Goal: Task Accomplishment & Management: Use online tool/utility

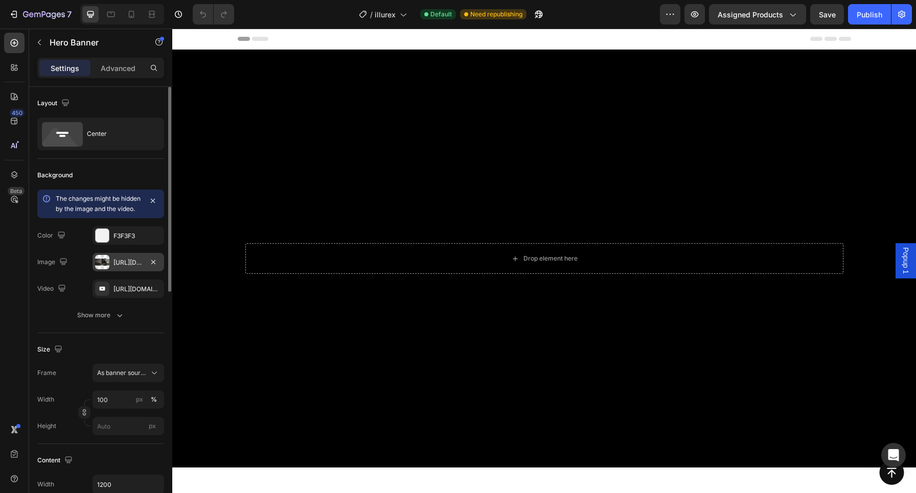
click at [102, 268] on div at bounding box center [102, 262] width 14 height 14
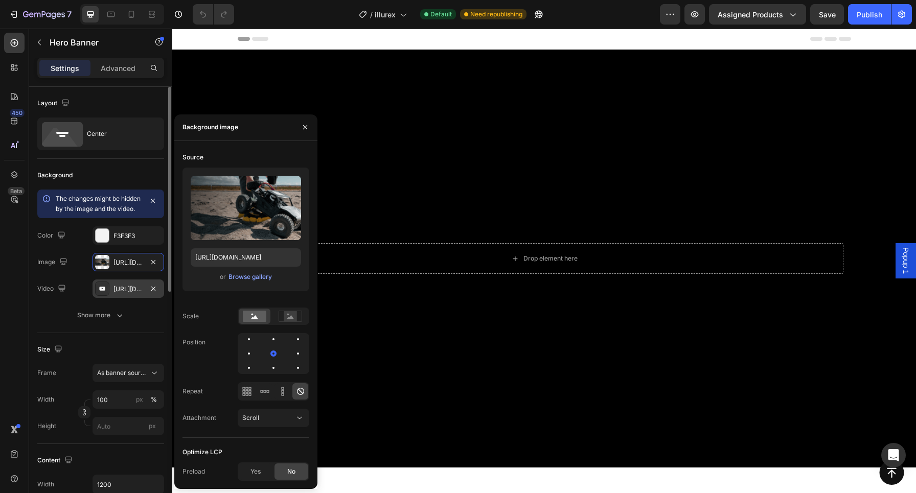
click at [108, 296] on div at bounding box center [102, 289] width 14 height 14
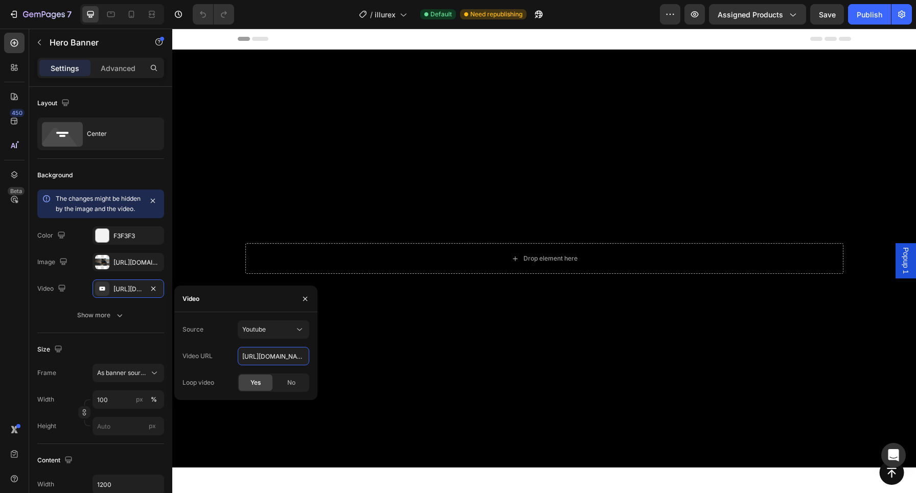
drag, startPoint x: 415, startPoint y: 388, endPoint x: 371, endPoint y: 359, distance: 53.2
paste input "https://youtu.be/jiQDg9UY0LQ"
type input "https://youtu.be/jiQDg9UY0LQ"
click at [303, 301] on icon "button" at bounding box center [305, 299] width 4 height 4
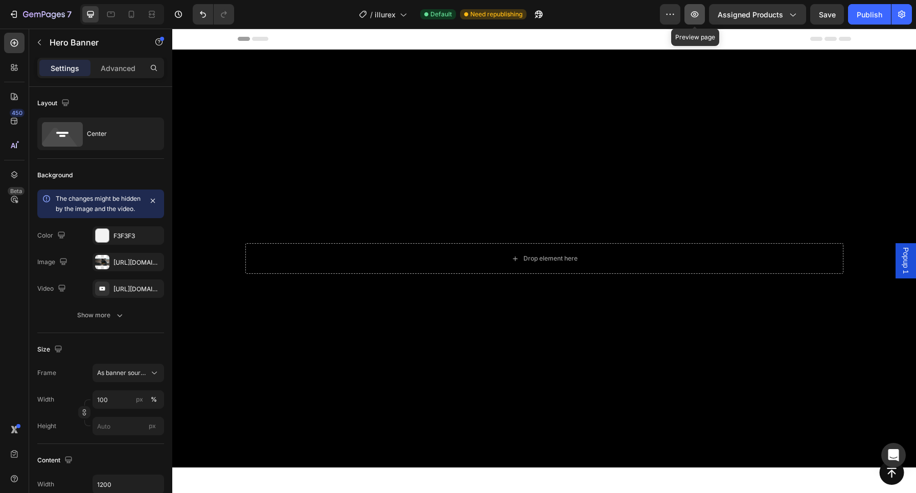
click at [700, 22] on button "button" at bounding box center [695, 14] width 20 height 20
click at [157, 293] on icon "button" at bounding box center [153, 289] width 8 height 8
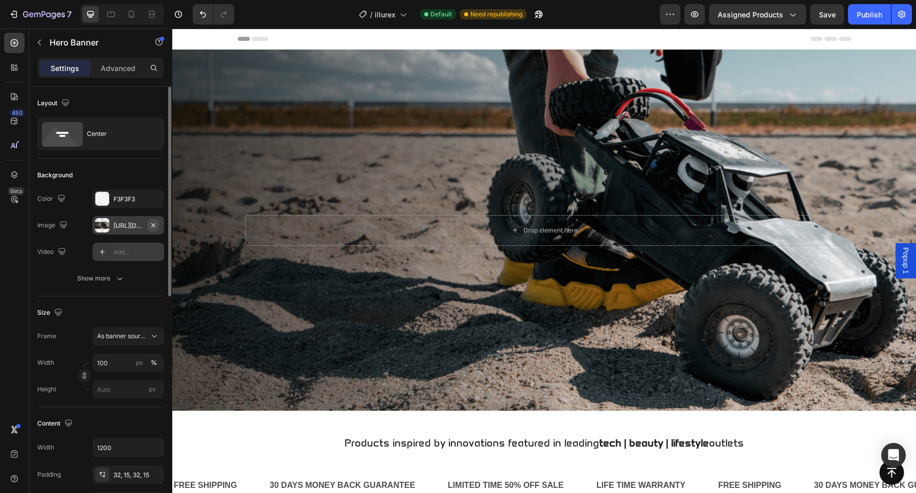
click at [153, 225] on icon "button" at bounding box center [153, 225] width 4 height 4
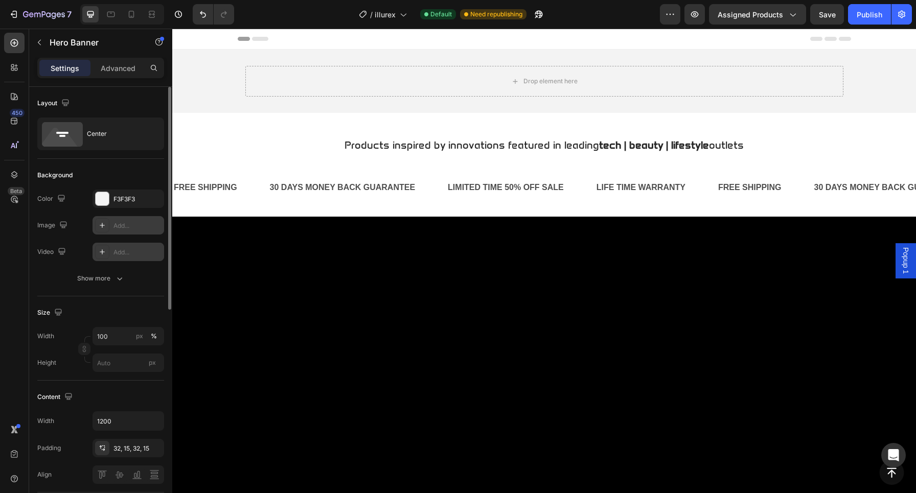
type input "Auto"
click at [202, 12] on icon "Undo/Redo" at bounding box center [203, 14] width 6 height 7
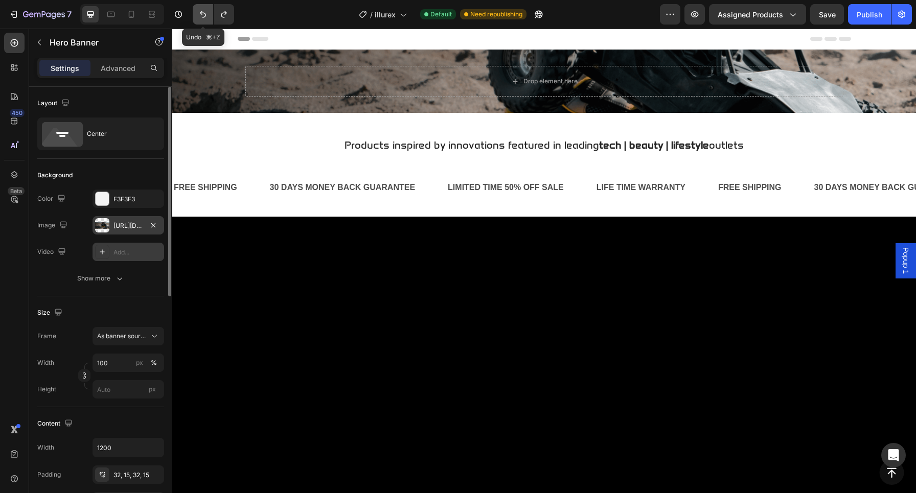
click at [197, 19] on button "Undo/Redo" at bounding box center [203, 14] width 20 height 20
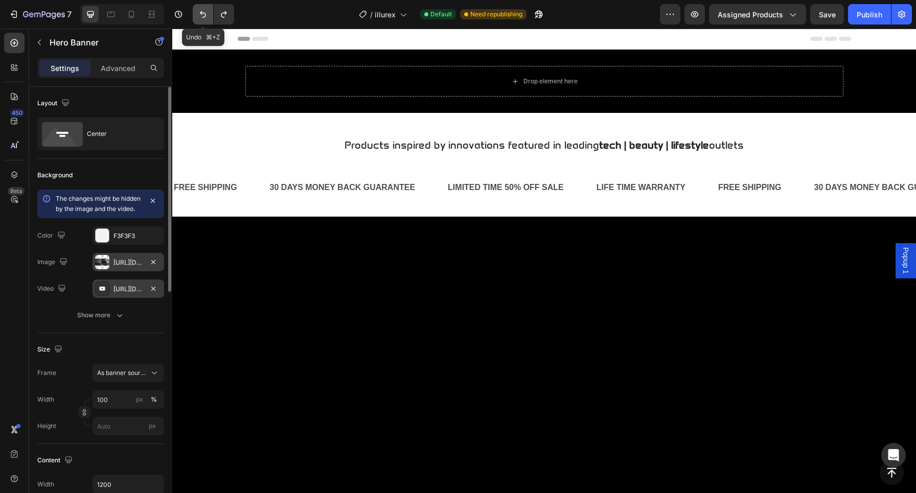
click at [205, 16] on icon "Undo/Redo" at bounding box center [203, 14] width 10 height 10
click at [499, 79] on div "Drop element here" at bounding box center [544, 81] width 598 height 31
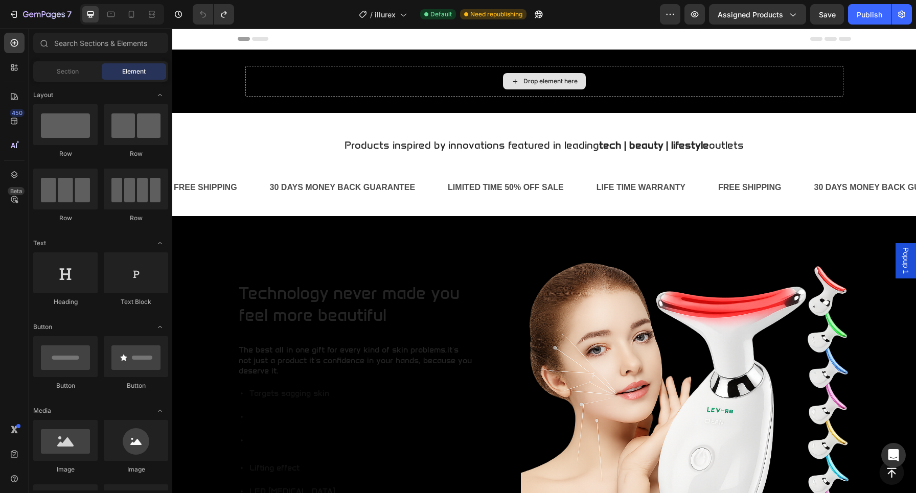
click at [559, 83] on div "Drop element here" at bounding box center [551, 81] width 54 height 8
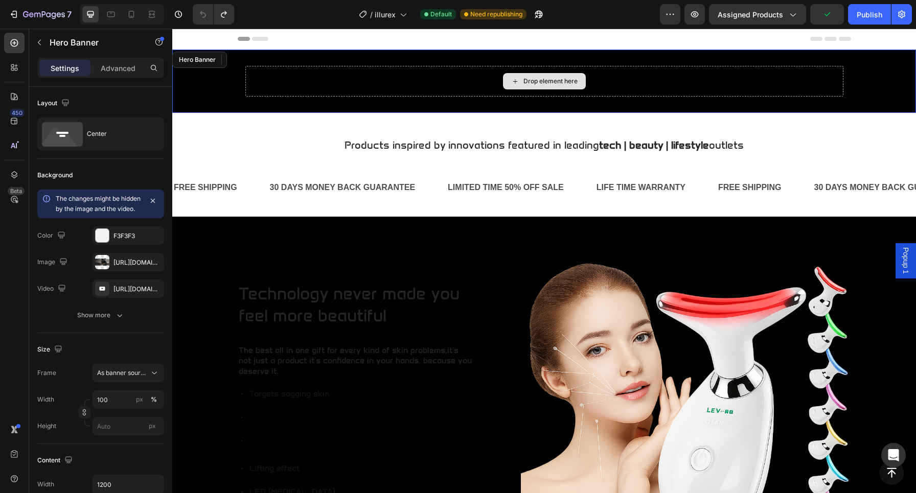
click at [390, 86] on div "Drop element here" at bounding box center [544, 81] width 598 height 31
click at [693, 13] on icon "button" at bounding box center [695, 14] width 8 height 6
click at [259, 61] on icon at bounding box center [259, 59] width 7 height 7
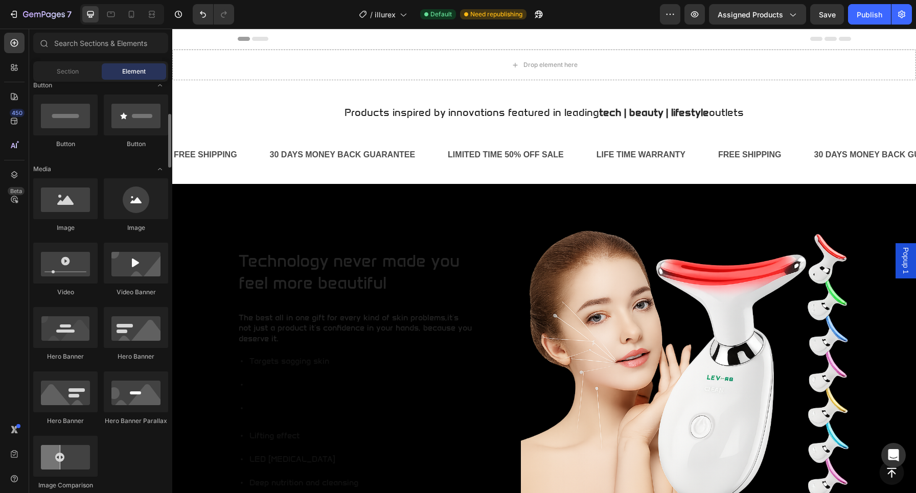
scroll to position [242, 0]
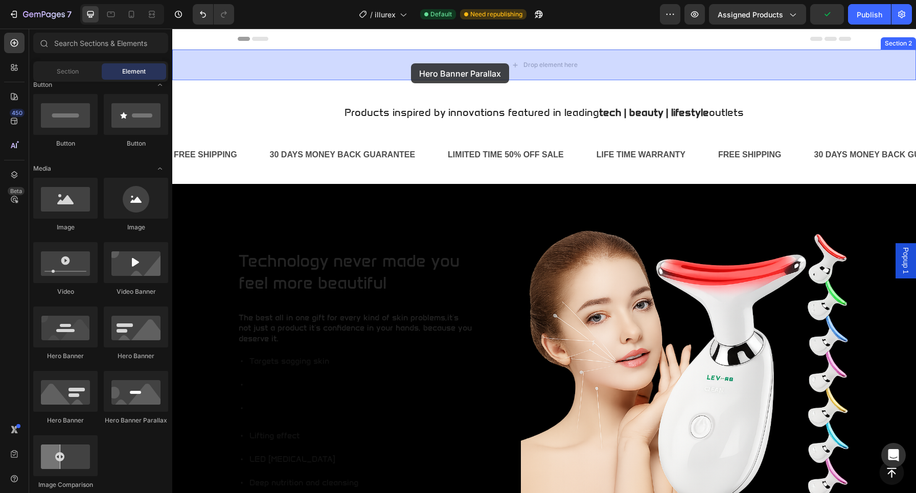
drag, startPoint x: 301, startPoint y: 431, endPoint x: 411, endPoint y: 63, distance: 383.2
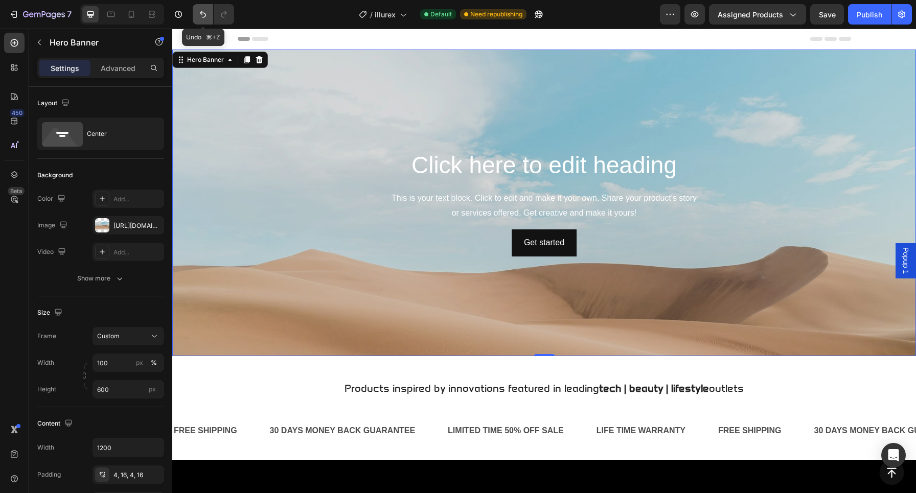
click at [204, 12] on icon "Undo/Redo" at bounding box center [203, 14] width 10 height 10
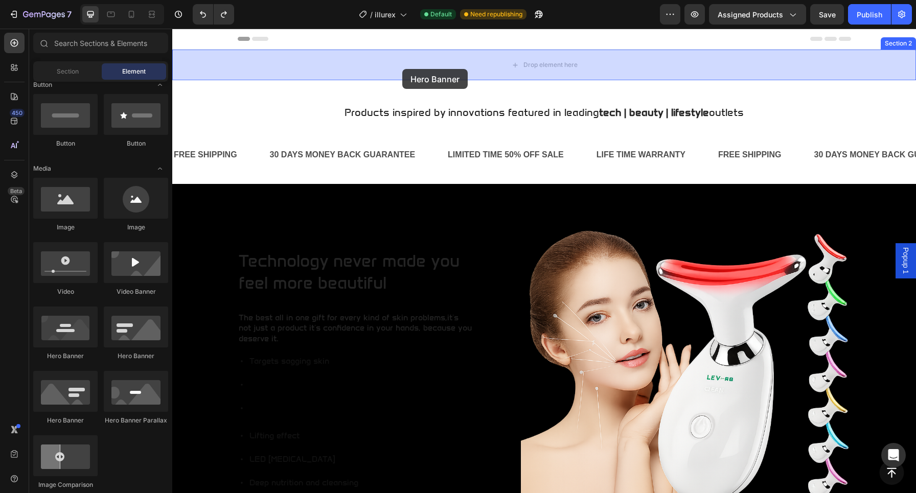
drag, startPoint x: 315, startPoint y: 369, endPoint x: 404, endPoint y: 55, distance: 326.0
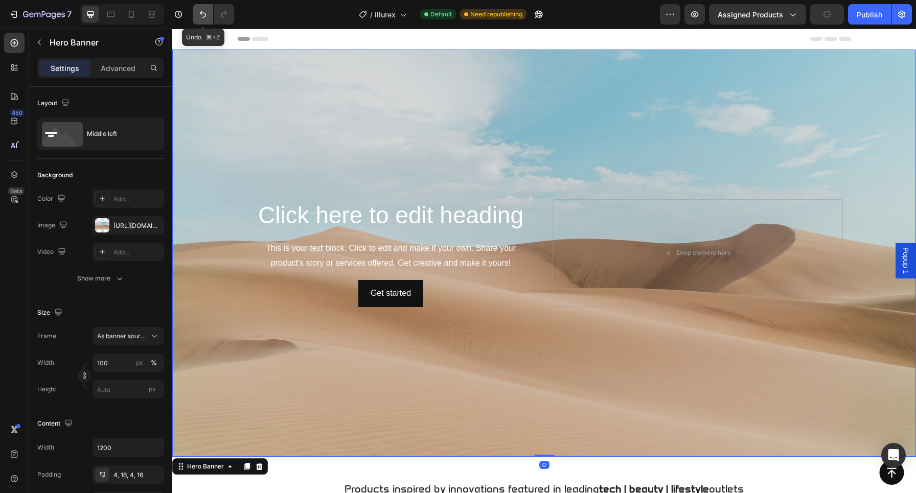
click at [206, 14] on icon "Undo/Redo" at bounding box center [203, 14] width 10 height 10
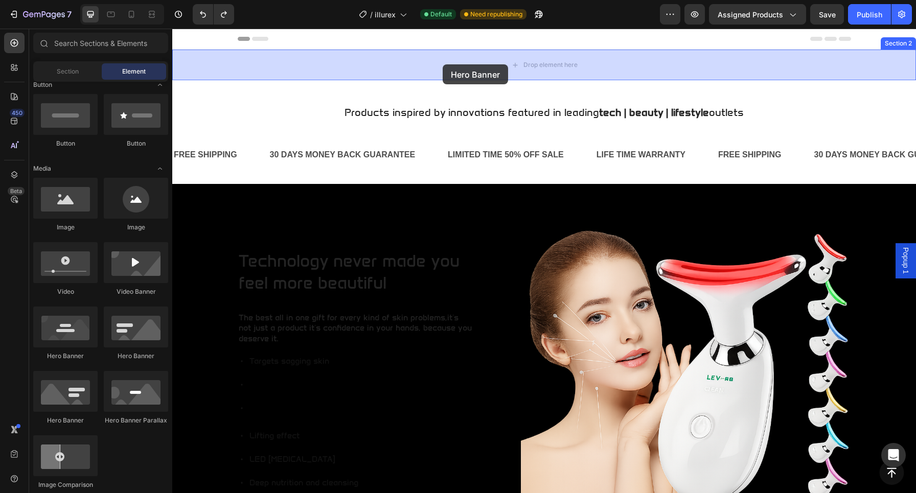
drag, startPoint x: 240, startPoint y: 421, endPoint x: 443, endPoint y: 65, distance: 409.4
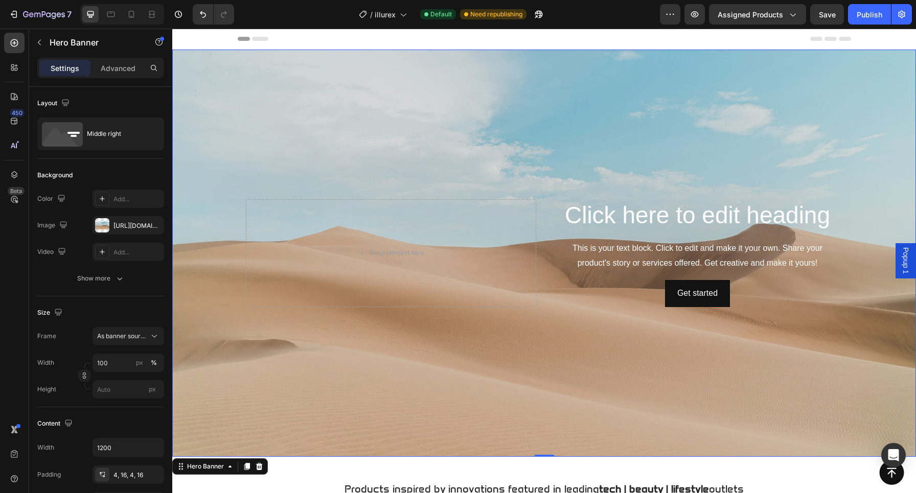
scroll to position [4, 0]
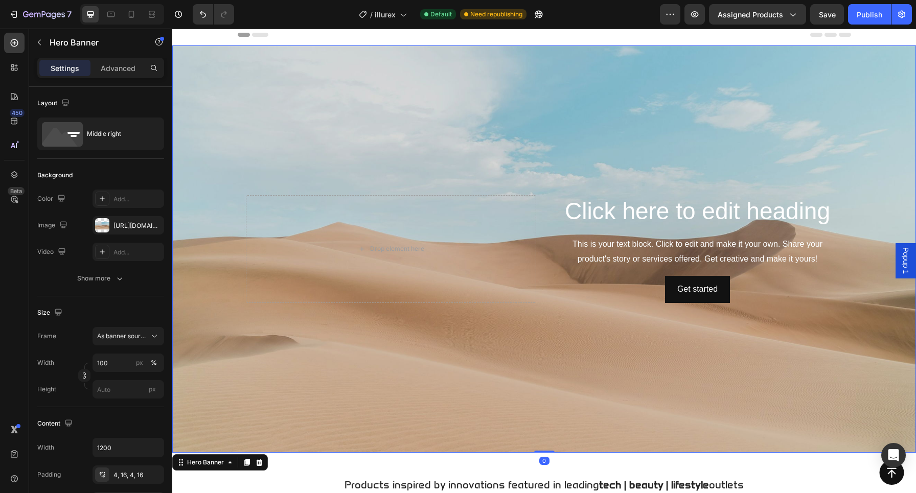
drag, startPoint x: 537, startPoint y: 451, endPoint x: 538, endPoint y: 355, distance: 96.1
click at [538, 355] on div "Click here to edit heading Heading This is your text block. Click to edit and m…" at bounding box center [544, 250] width 744 height 408
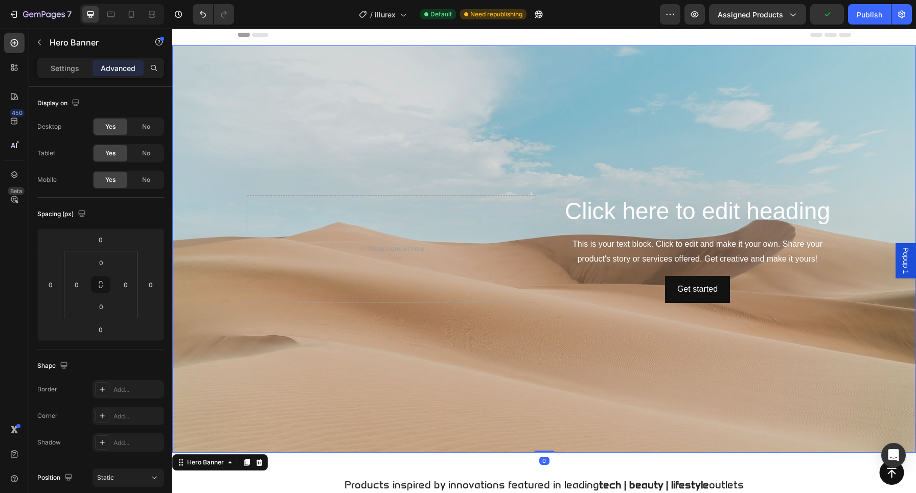
drag, startPoint x: 547, startPoint y: 450, endPoint x: 547, endPoint y: 371, distance: 79.3
click at [547, 371] on div "Click here to edit heading Heading This is your text block. Click to edit and m…" at bounding box center [544, 250] width 744 height 408
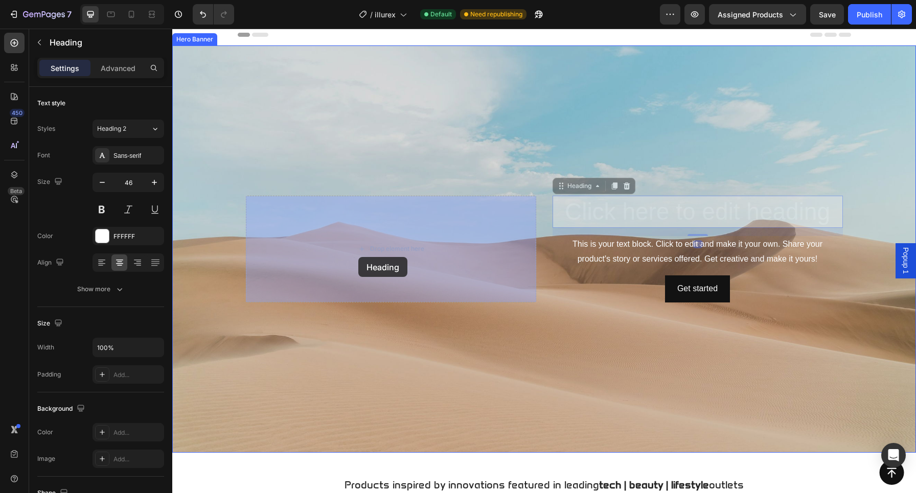
drag, startPoint x: 683, startPoint y: 210, endPoint x: 358, endPoint y: 257, distance: 328.1
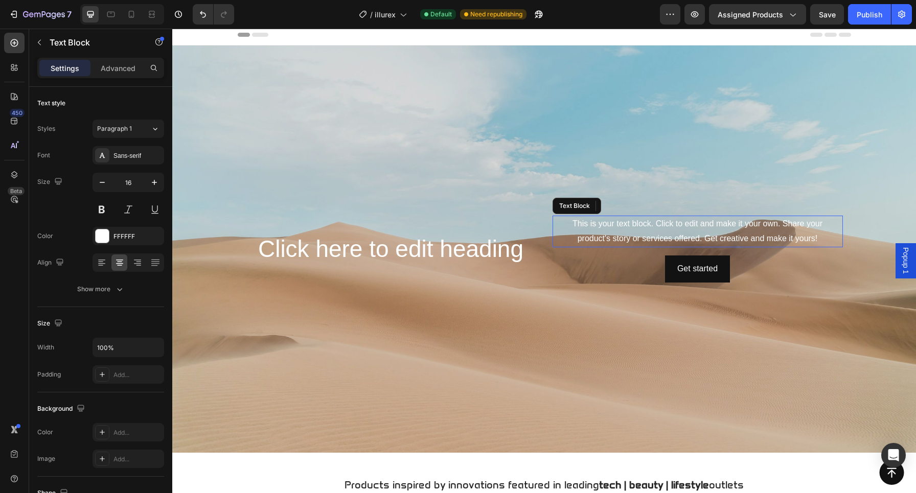
click at [668, 236] on div "This is your text block. Click to edit and make it your own. Share your product…" at bounding box center [698, 232] width 290 height 32
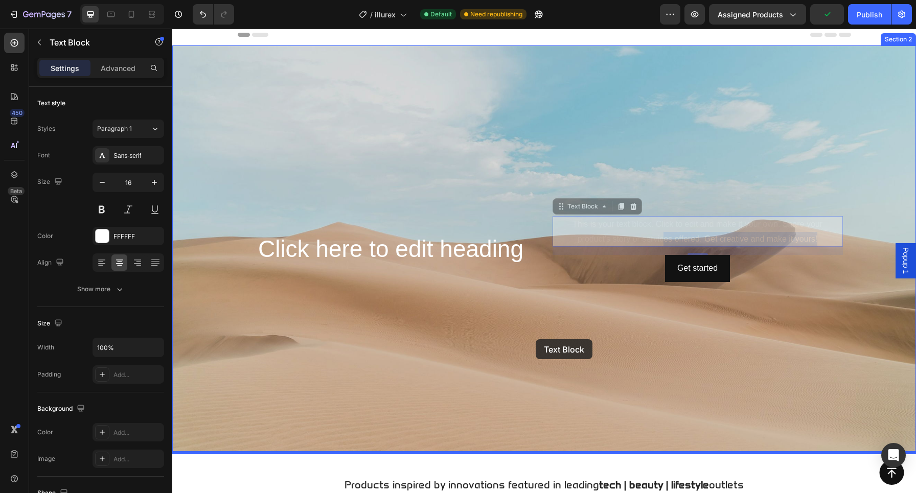
drag, startPoint x: 664, startPoint y: 236, endPoint x: 536, endPoint y: 340, distance: 164.7
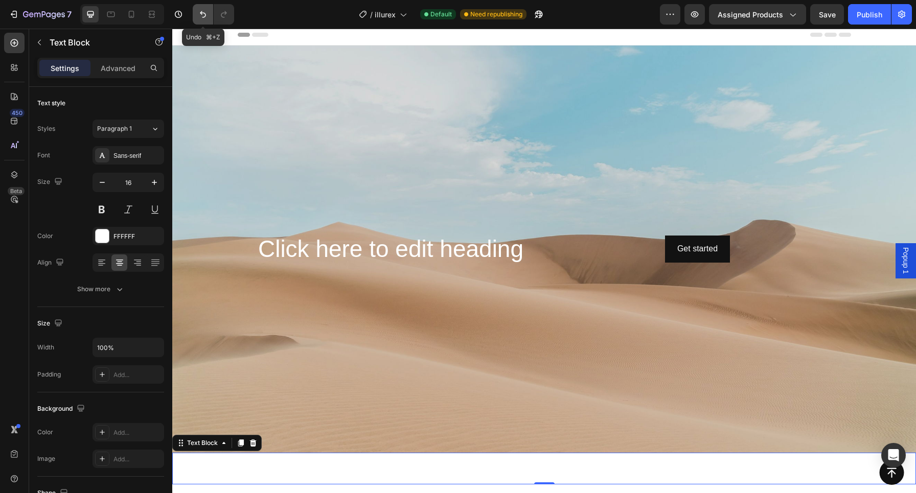
click at [195, 11] on button "Undo/Redo" at bounding box center [203, 14] width 20 height 20
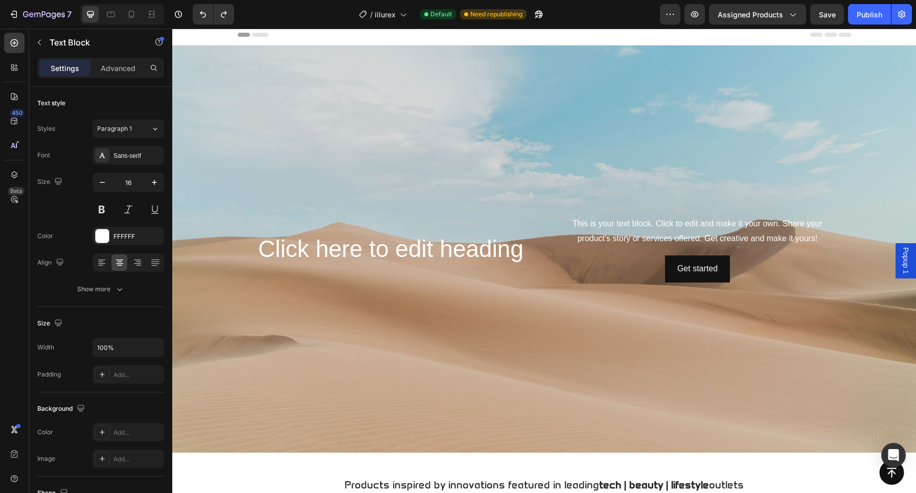
scroll to position [123, 0]
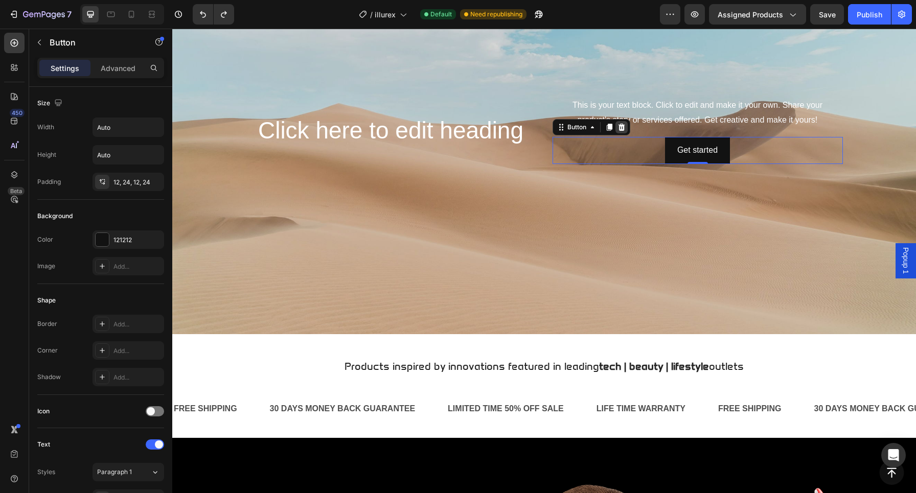
click at [619, 126] on icon at bounding box center [622, 127] width 8 height 8
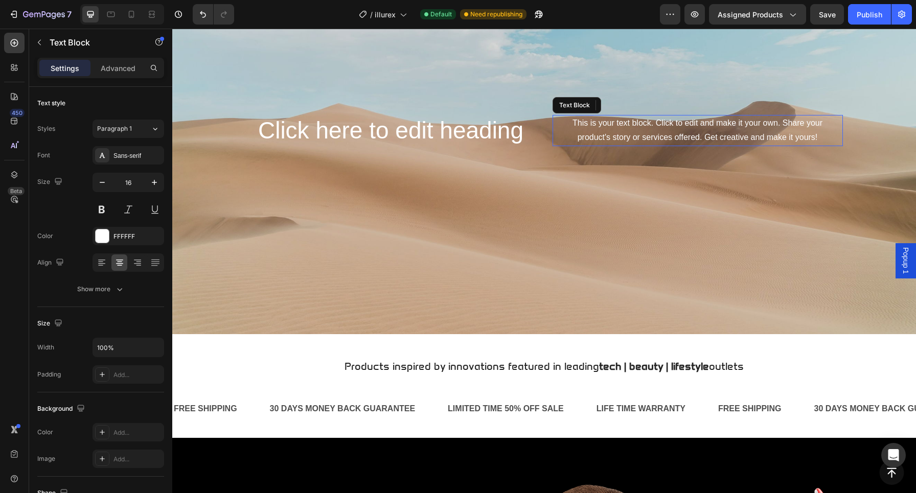
click at [641, 118] on div "This is your text block. Click to edit and make it your own. Share your product…" at bounding box center [698, 131] width 290 height 32
click at [632, 109] on icon at bounding box center [633, 105] width 7 height 7
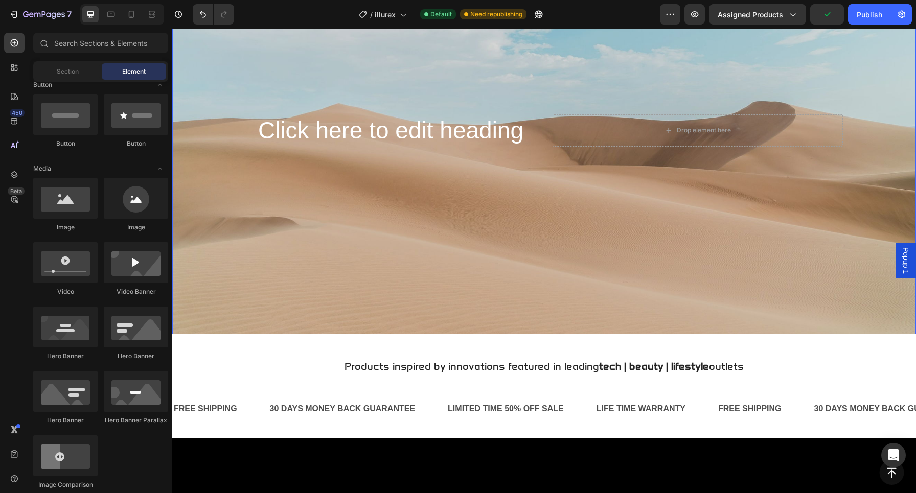
scroll to position [8, 0]
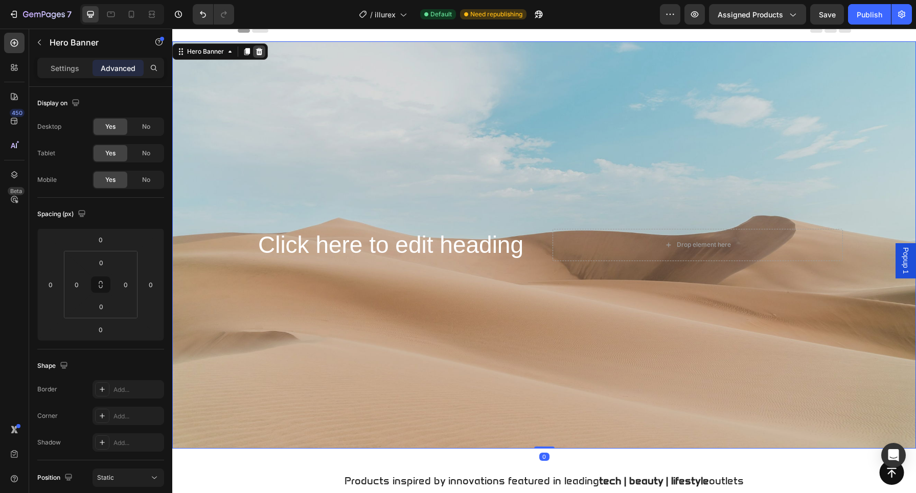
click at [258, 50] on icon at bounding box center [259, 51] width 7 height 7
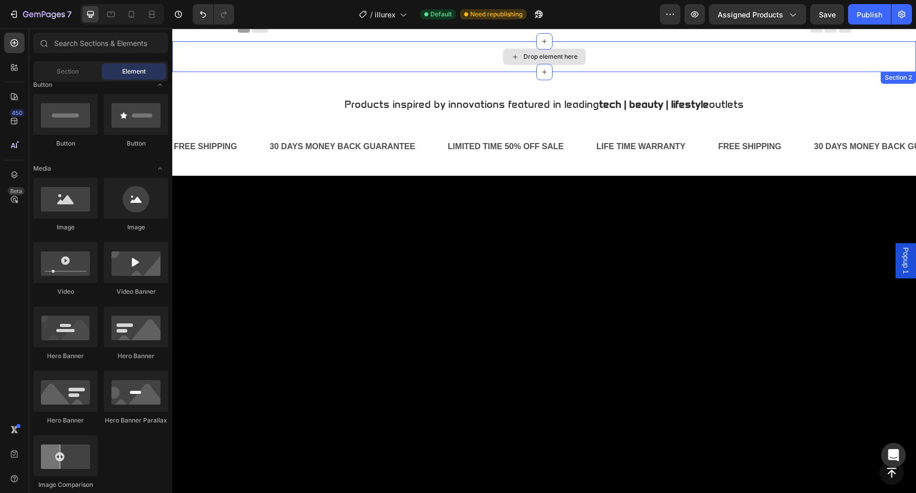
click at [519, 55] on div "Drop element here" at bounding box center [544, 57] width 83 height 16
click at [546, 57] on div "Drop element here" at bounding box center [551, 57] width 54 height 8
click at [545, 62] on div "Drop element here" at bounding box center [544, 57] width 83 height 16
click at [545, 55] on div "Drop element here" at bounding box center [551, 57] width 54 height 8
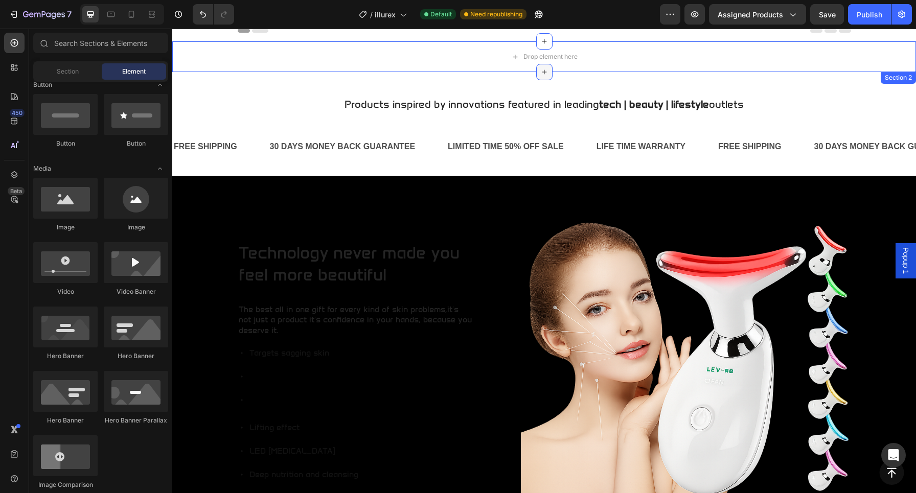
scroll to position [0, 0]
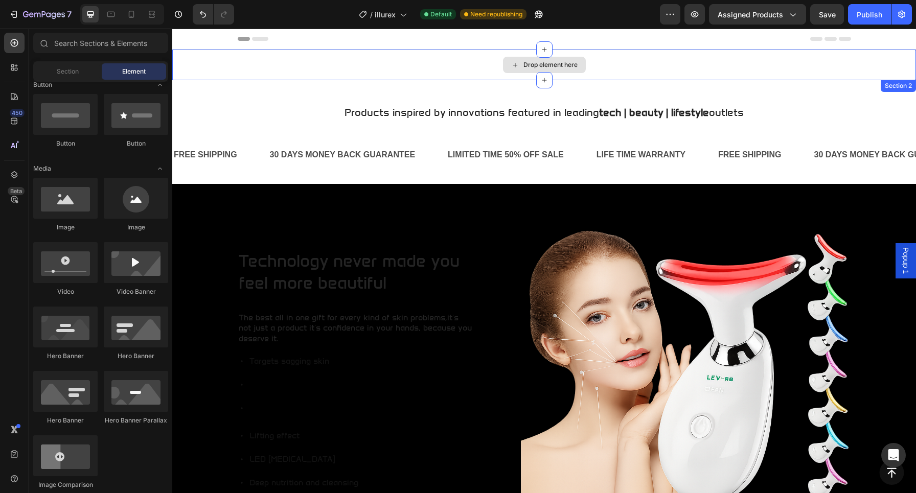
click at [561, 57] on div "Drop element here" at bounding box center [544, 65] width 83 height 16
click at [563, 61] on div "Drop element here" at bounding box center [551, 65] width 54 height 8
click at [539, 71] on div "Drop element here" at bounding box center [544, 65] width 83 height 16
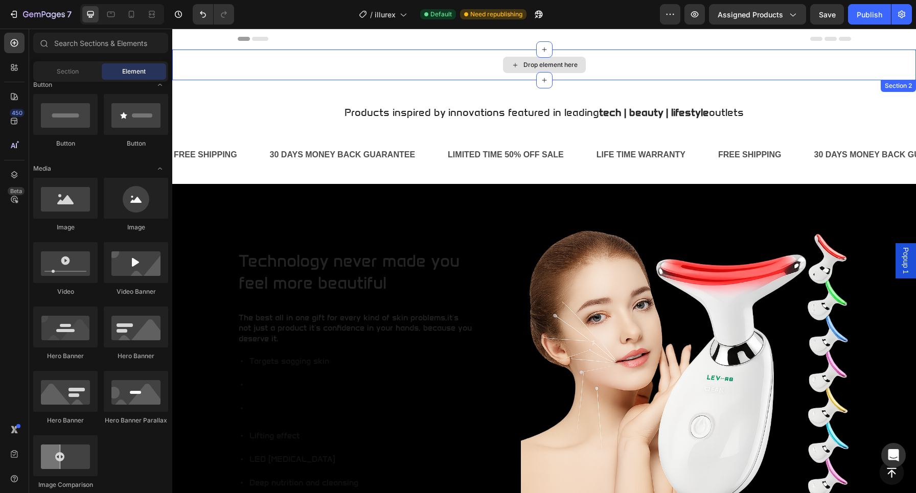
click at [539, 63] on div "Drop element here" at bounding box center [551, 65] width 54 height 8
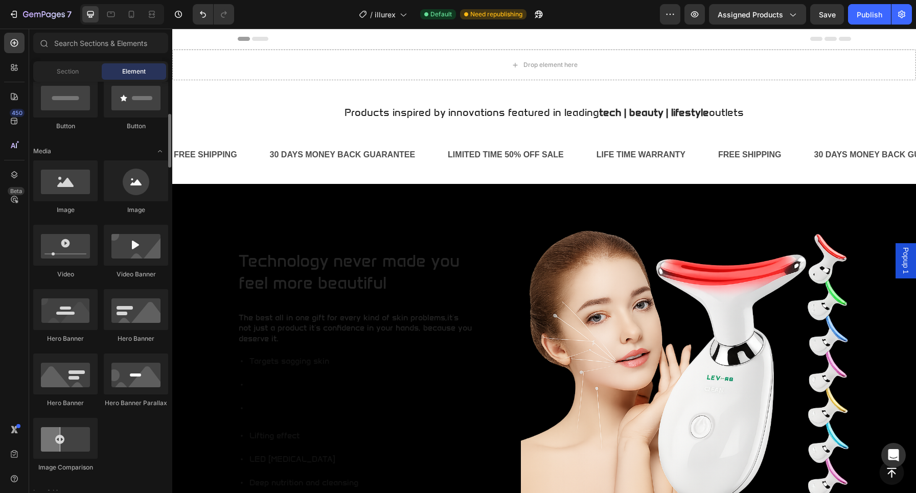
scroll to position [260, 0]
drag, startPoint x: 130, startPoint y: 301, endPoint x: 126, endPoint y: 308, distance: 8.2
click at [126, 308] on div at bounding box center [136, 309] width 64 height 41
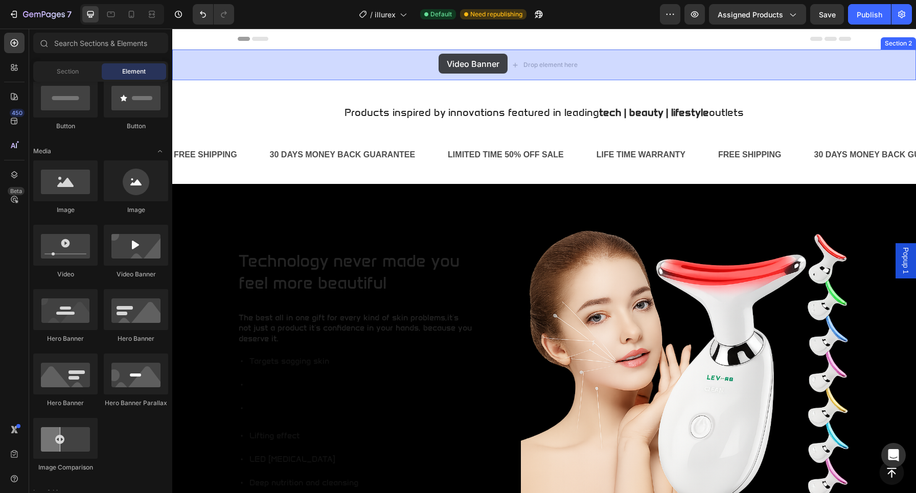
drag, startPoint x: 310, startPoint y: 284, endPoint x: 439, endPoint y: 54, distance: 264.2
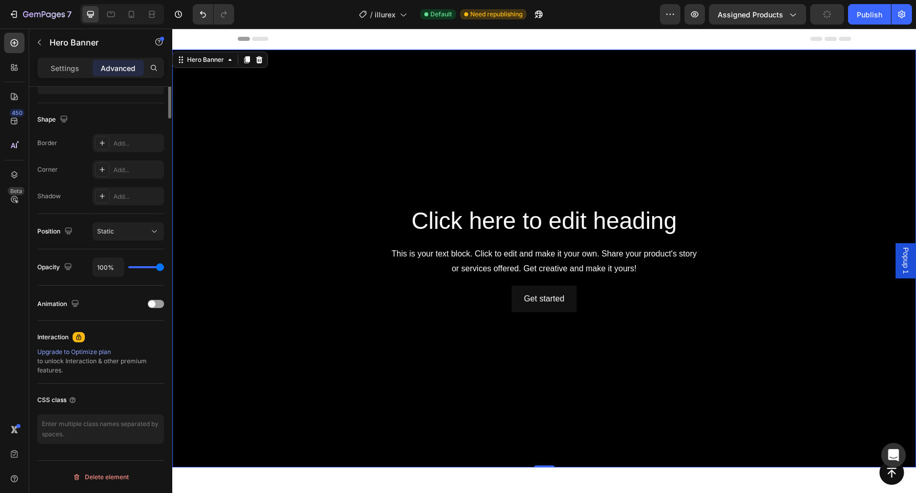
scroll to position [0, 0]
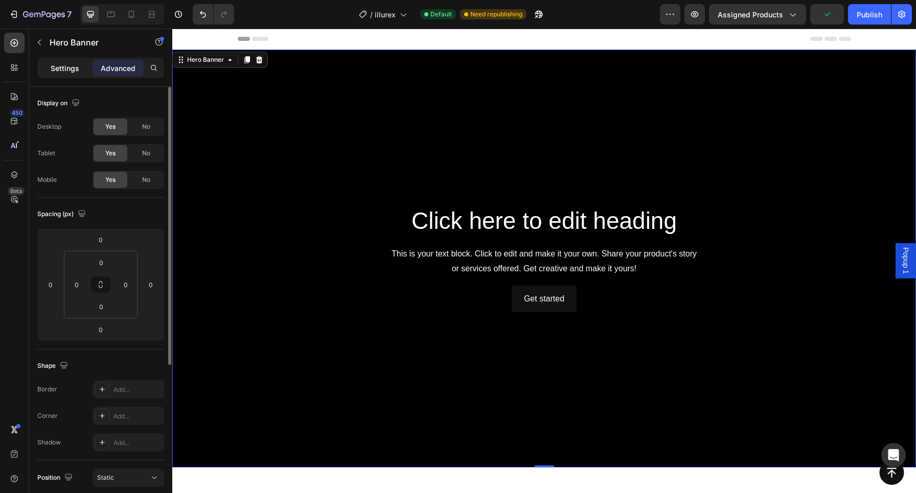
click at [67, 64] on p "Settings" at bounding box center [65, 68] width 29 height 11
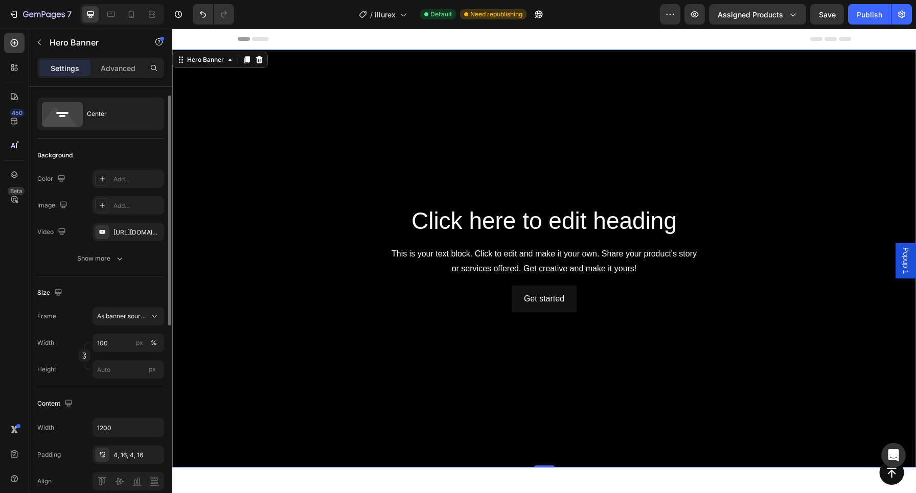
scroll to position [18, 0]
click at [130, 234] on div "https://www.youtube.com/watch?v=drIt4RH_kyQ" at bounding box center [129, 234] width 30 height 9
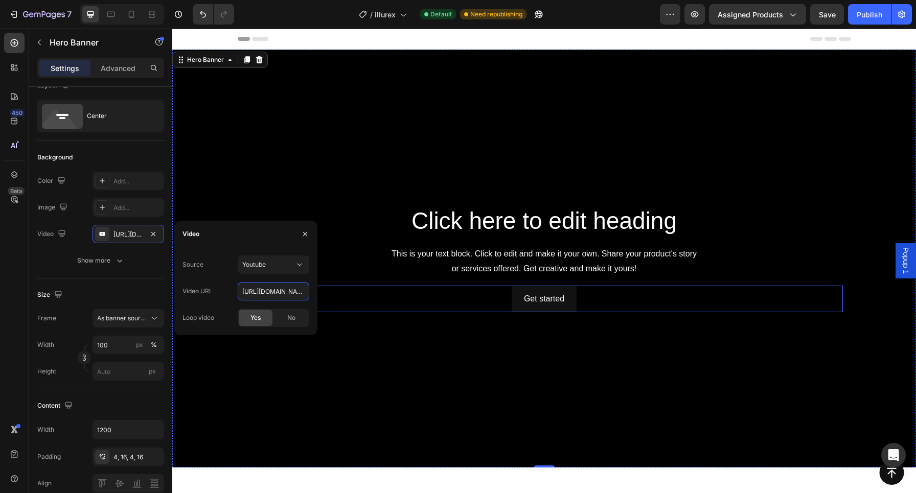
drag, startPoint x: 414, startPoint y: 322, endPoint x: 452, endPoint y: 300, distance: 44.2
paste input "https://youtu.be/jiQDg9UY0LQ"
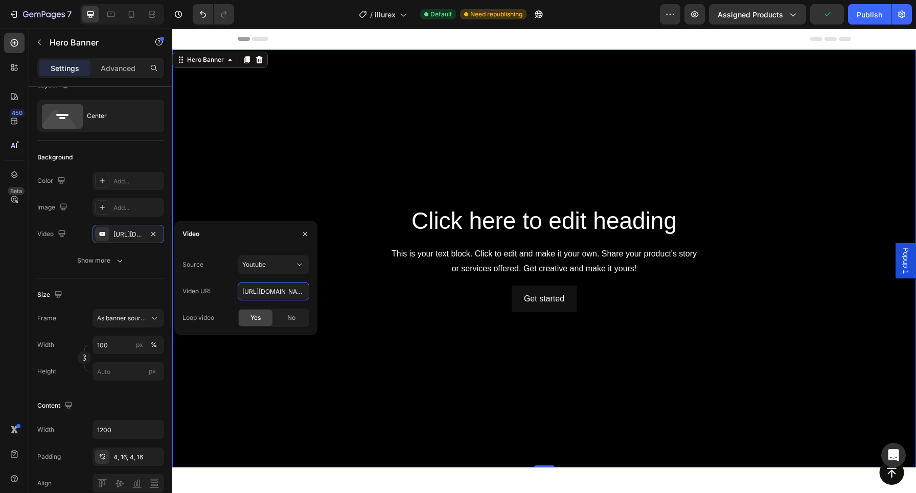
type input "https://youtu.be/jiQDg9UY0LQ"
type input "Auto"
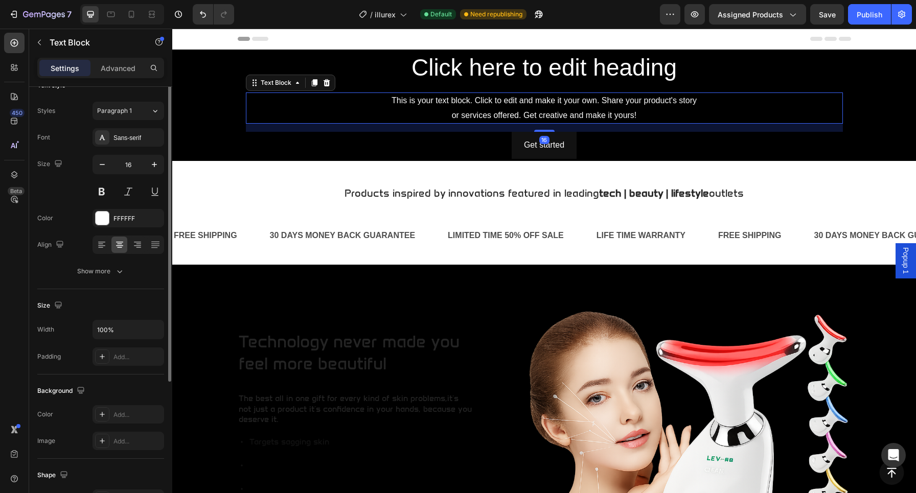
scroll to position [0, 0]
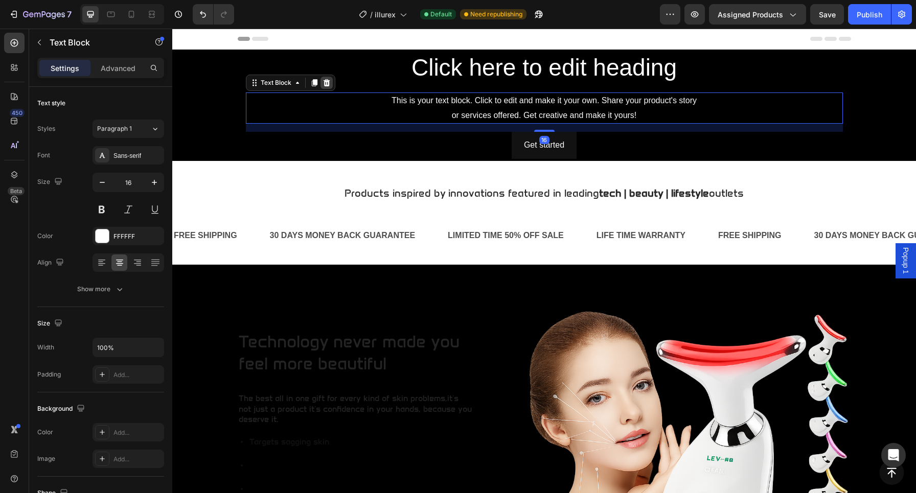
click at [329, 82] on icon at bounding box center [326, 82] width 7 height 7
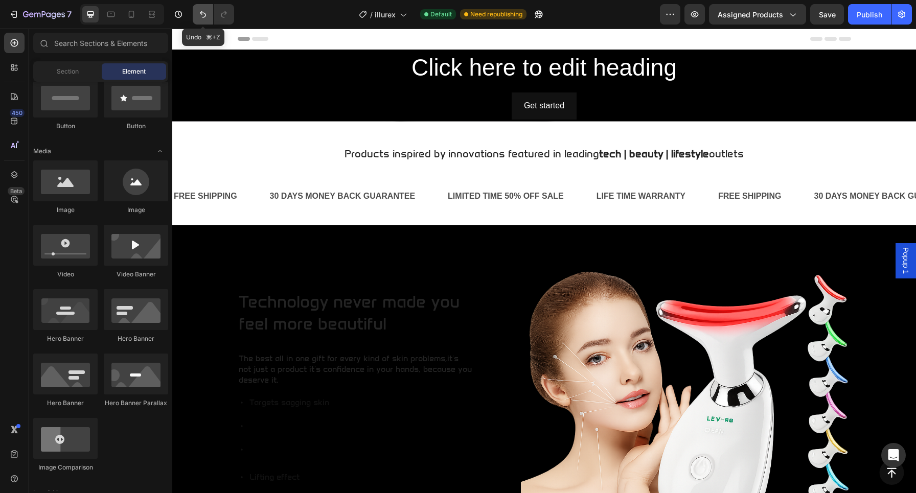
click at [204, 13] on icon "Undo/Redo" at bounding box center [203, 14] width 6 height 7
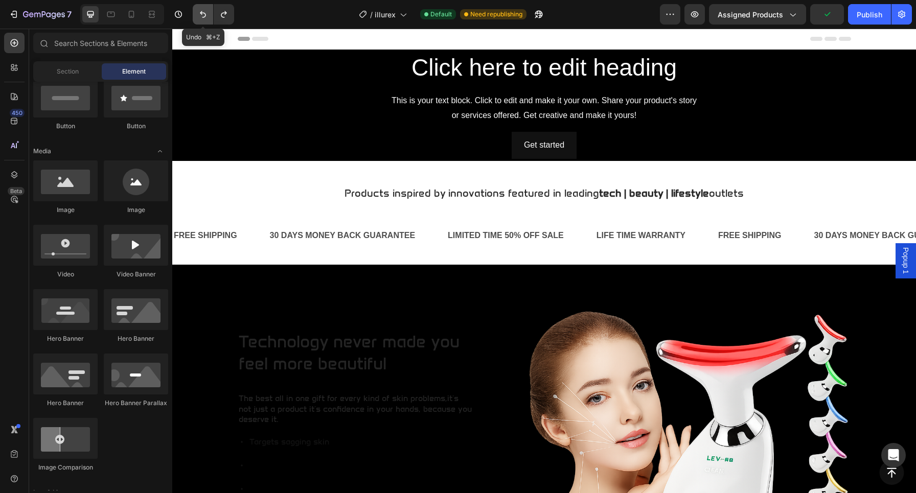
click at [204, 13] on icon "Undo/Redo" at bounding box center [203, 14] width 6 height 7
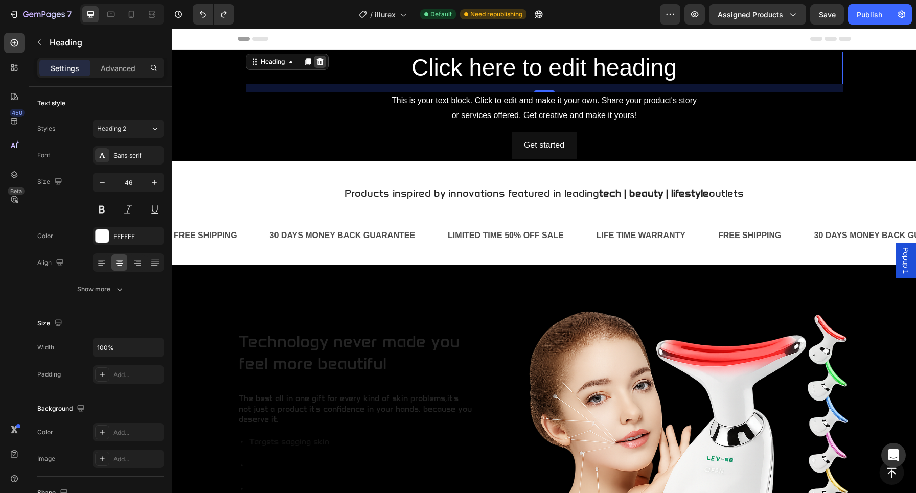
click at [320, 60] on icon at bounding box center [319, 61] width 7 height 7
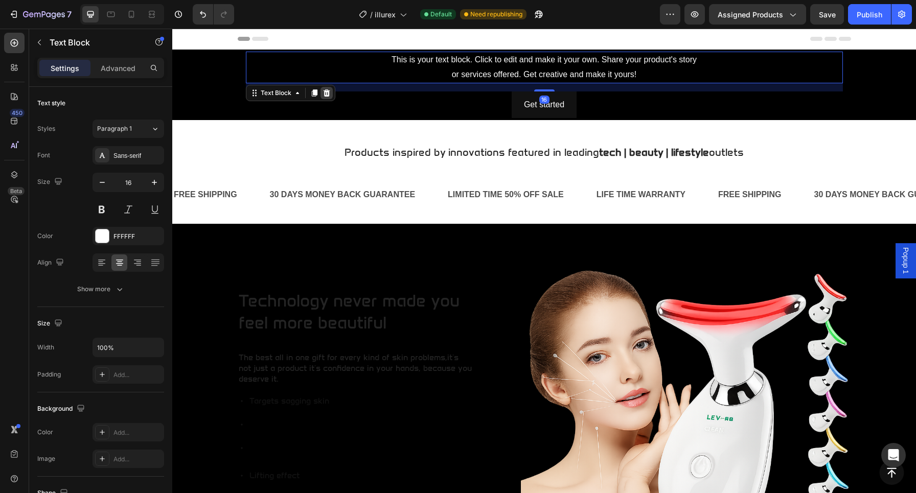
click at [324, 87] on div at bounding box center [327, 93] width 12 height 12
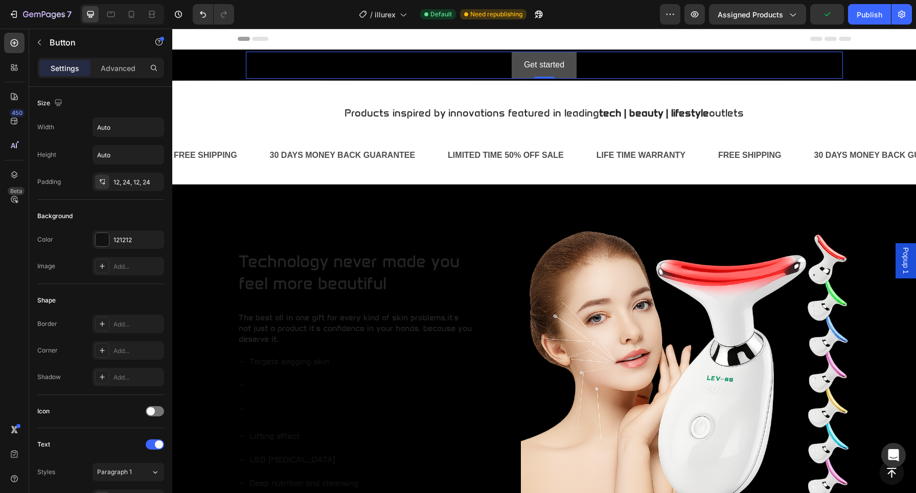
click at [517, 69] on button "Get started" at bounding box center [544, 65] width 65 height 27
click at [199, 9] on button "Undo/Redo" at bounding box center [203, 14] width 20 height 20
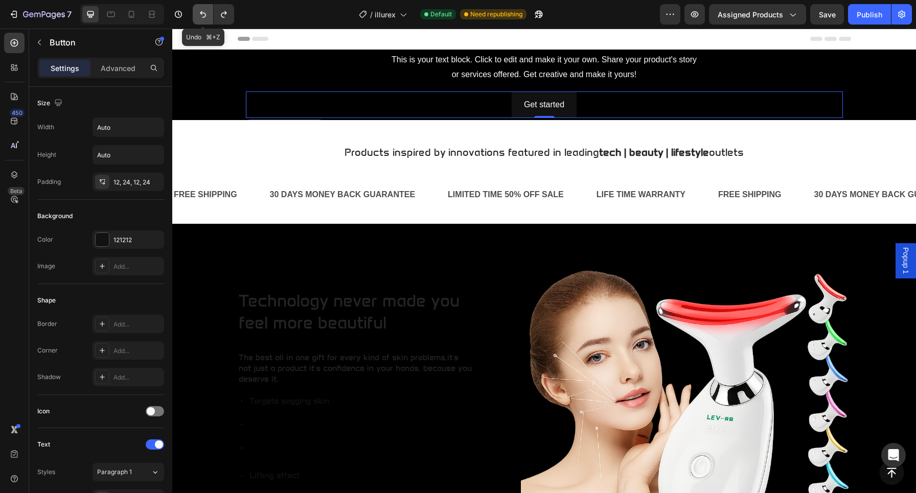
click at [199, 9] on button "Undo/Redo" at bounding box center [203, 14] width 20 height 20
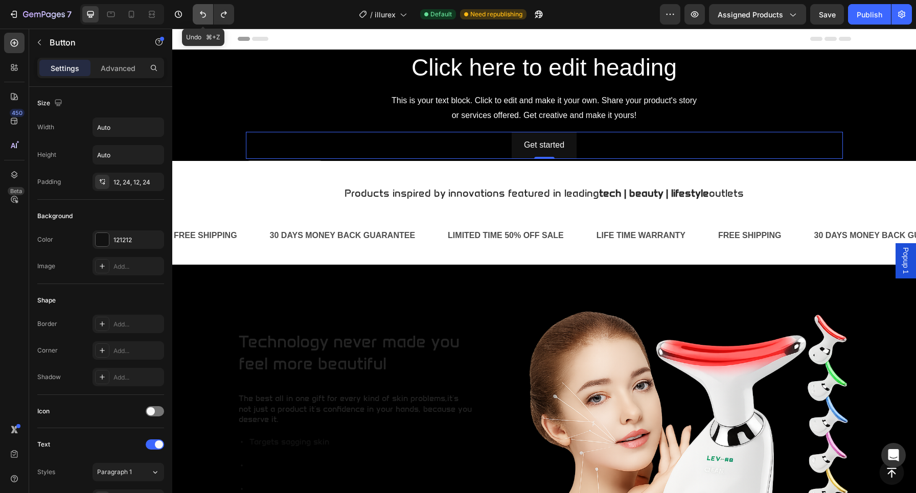
click at [199, 9] on button "Undo/Redo" at bounding box center [203, 14] width 20 height 20
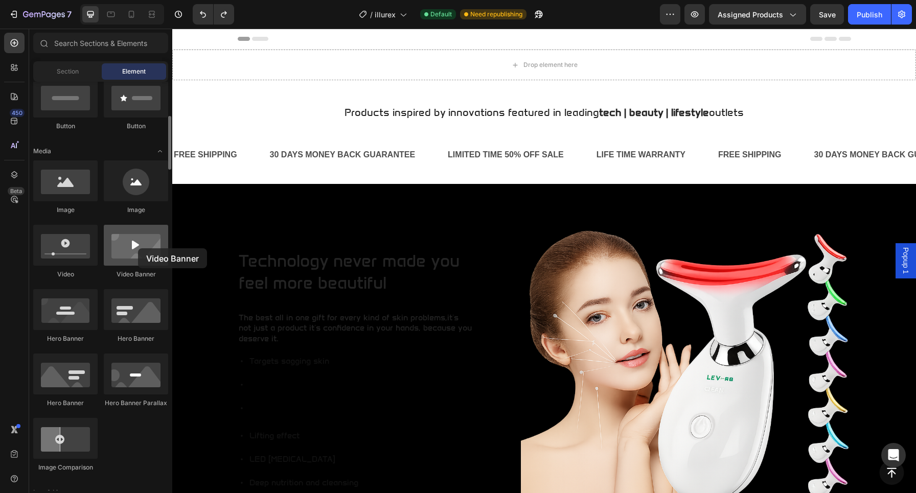
click at [139, 248] on div at bounding box center [136, 245] width 64 height 41
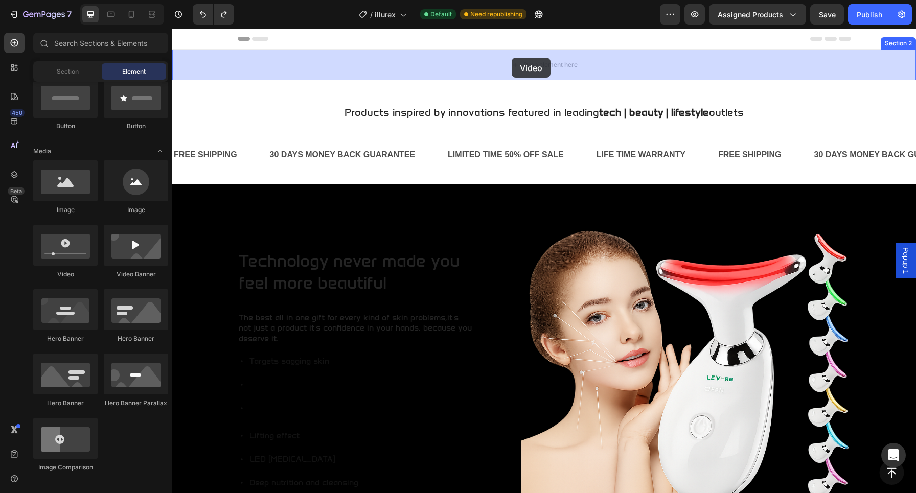
drag, startPoint x: 255, startPoint y: 282, endPoint x: 512, endPoint y: 58, distance: 340.6
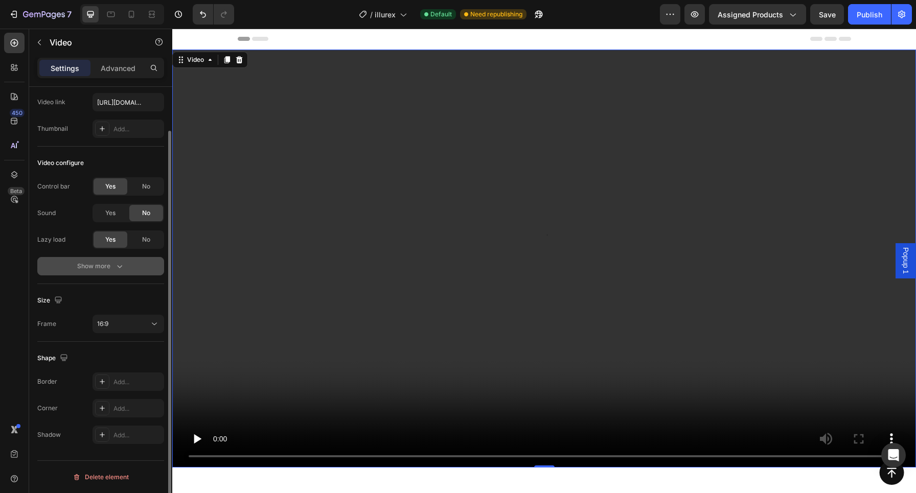
scroll to position [50, 0]
click at [128, 433] on div "Add..." at bounding box center [138, 436] width 48 height 9
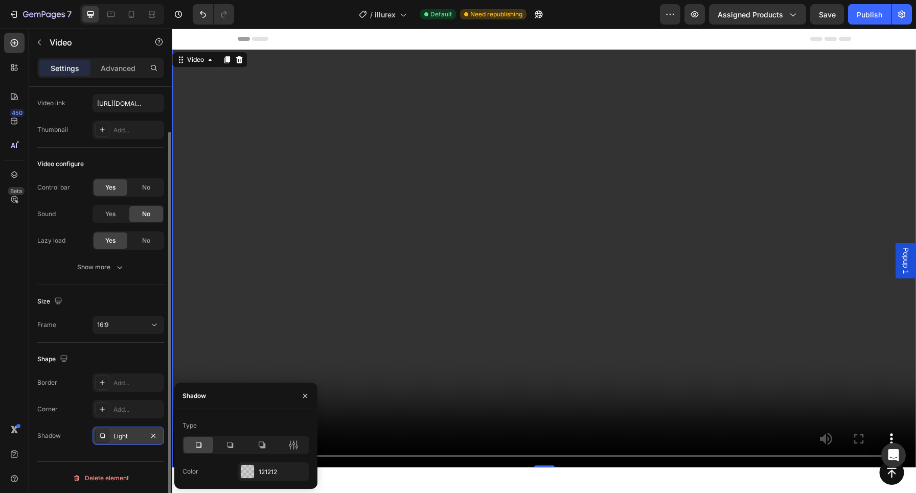
scroll to position [51, 0]
click at [194, 268] on video at bounding box center [544, 259] width 744 height 418
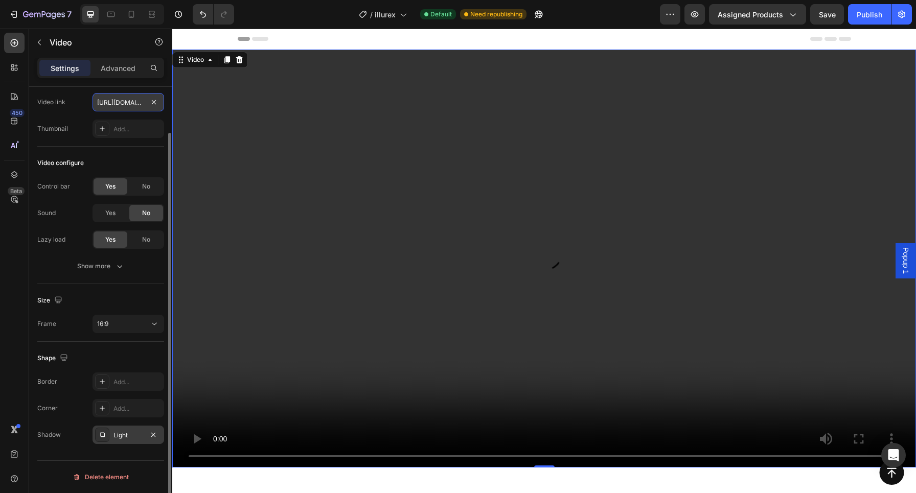
click at [128, 95] on input "https://cdn.shopify.com/videos/c/o/v/2cd3deb506b54b009063f7270ab5cf2e.mp4" at bounding box center [129, 102] width 72 height 18
click at [98, 104] on input "https://cdn.shopify.com/videos/c/o/v/2cd3deb506b54b009063f7270ab5cf2e.mp4" at bounding box center [129, 102] width 72 height 18
drag, startPoint x: 270, startPoint y: 132, endPoint x: 333, endPoint y: 104, distance: 68.9
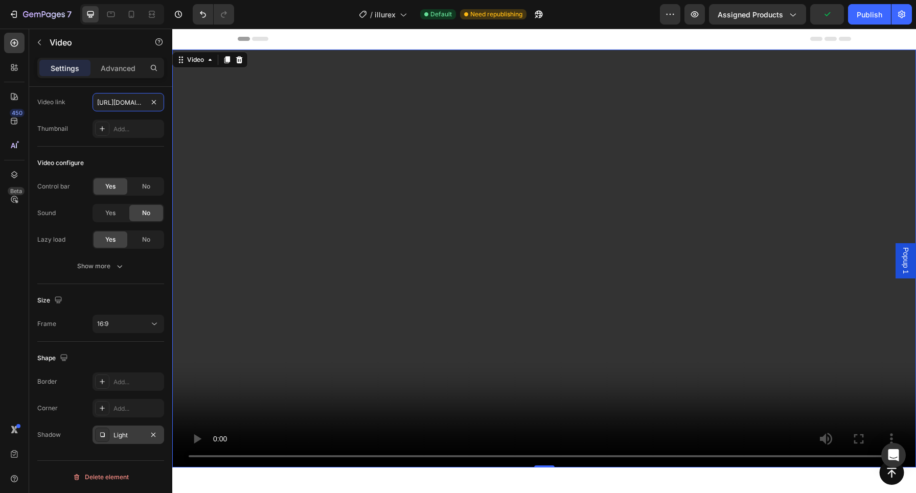
type input "https://youtu.be/jiQDg9UY0LQ"
click at [551, 253] on video at bounding box center [544, 259] width 744 height 418
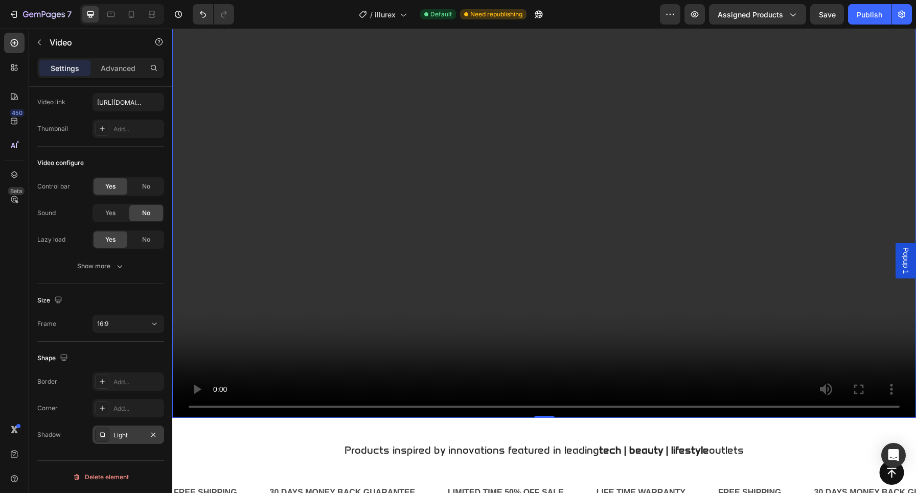
click at [195, 404] on video at bounding box center [544, 209] width 744 height 418
click at [186, 406] on video at bounding box center [544, 209] width 744 height 418
click at [137, 103] on input "https://youtu.be/jiQDg9UY0LQ" at bounding box center [129, 102] width 72 height 18
drag, startPoint x: 269, startPoint y: 132, endPoint x: 313, endPoint y: 136, distance: 44.2
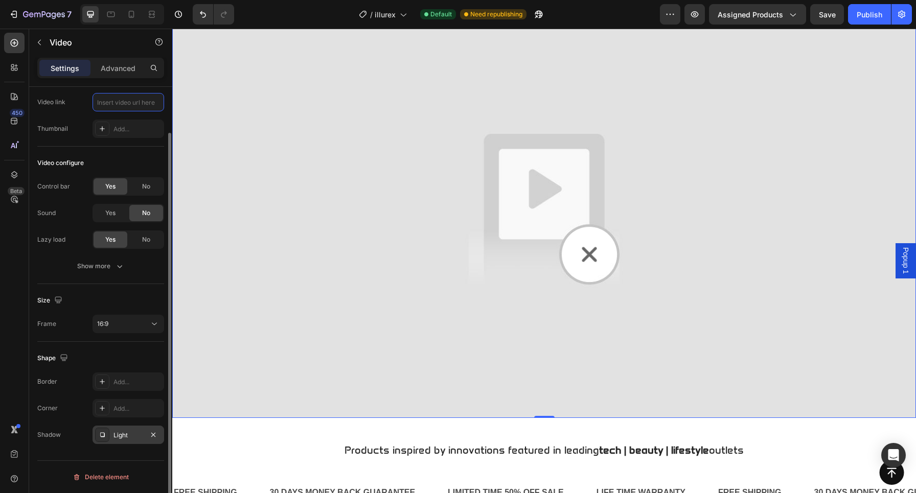
type input "https://youtu.be/jiQDg9UY0LQ"
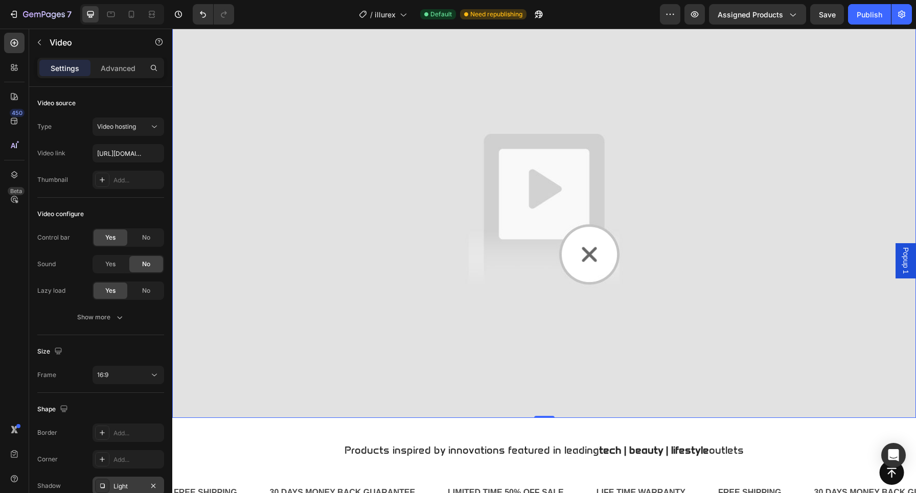
click at [550, 201] on img at bounding box center [544, 209] width 744 height 418
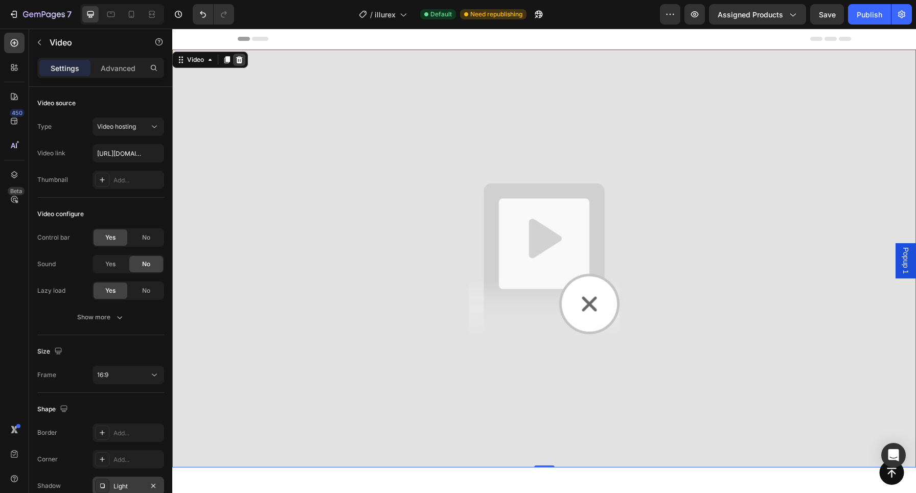
click at [239, 57] on icon at bounding box center [239, 59] width 7 height 7
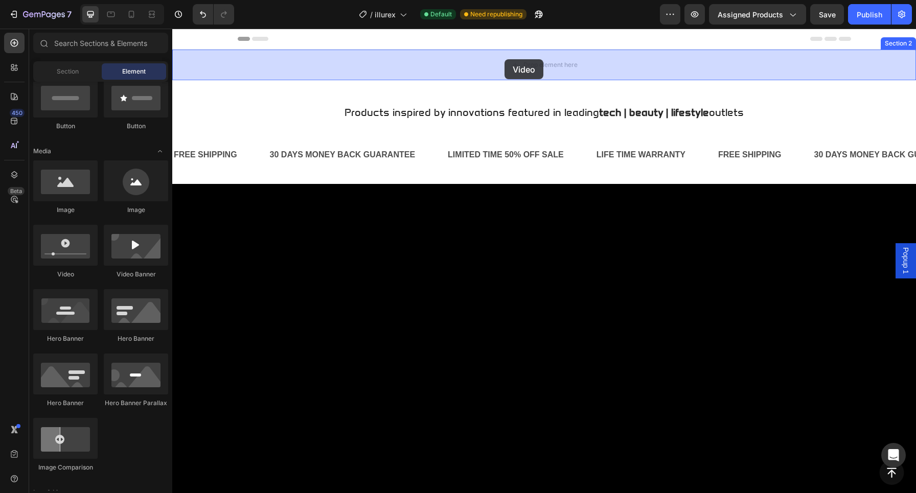
drag, startPoint x: 243, startPoint y: 284, endPoint x: 505, endPoint y: 59, distance: 344.8
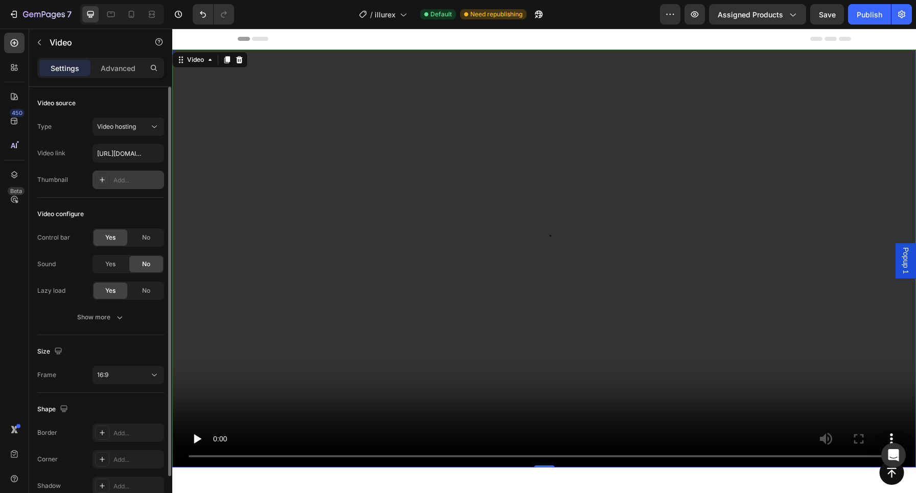
click at [110, 180] on div "Add..." at bounding box center [129, 180] width 72 height 18
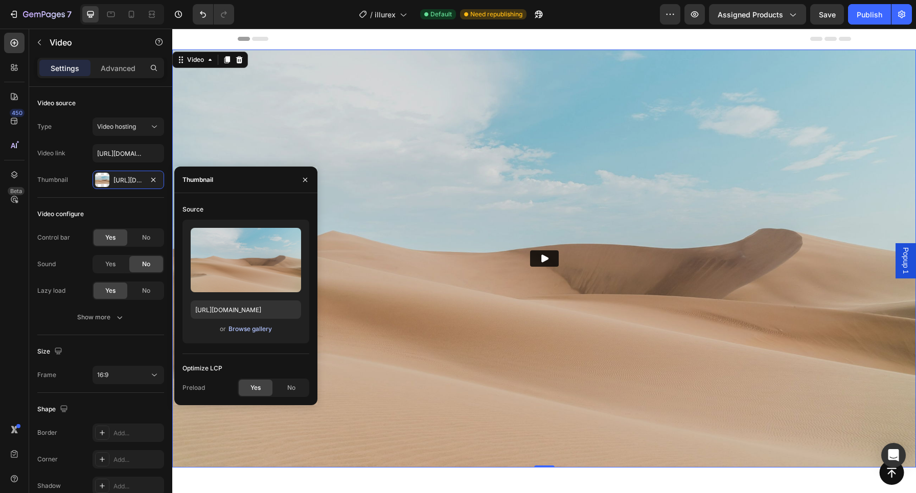
click at [244, 330] on div "Browse gallery" at bounding box center [250, 329] width 43 height 9
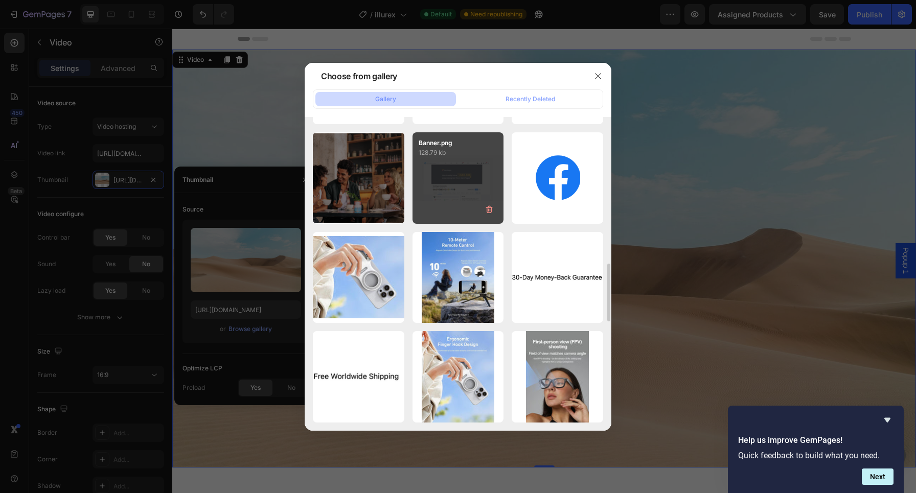
scroll to position [790, 0]
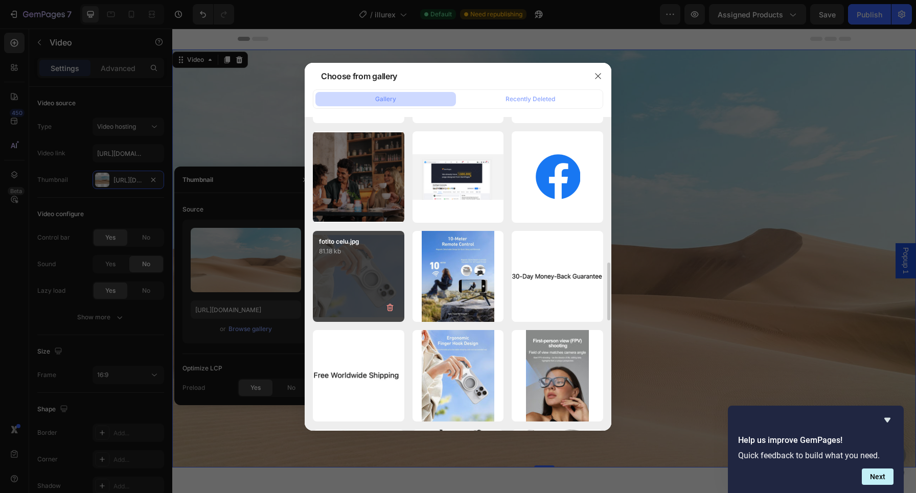
click at [383, 280] on div "fotito celu.jpg 81.18 kb" at bounding box center [359, 277] width 92 height 92
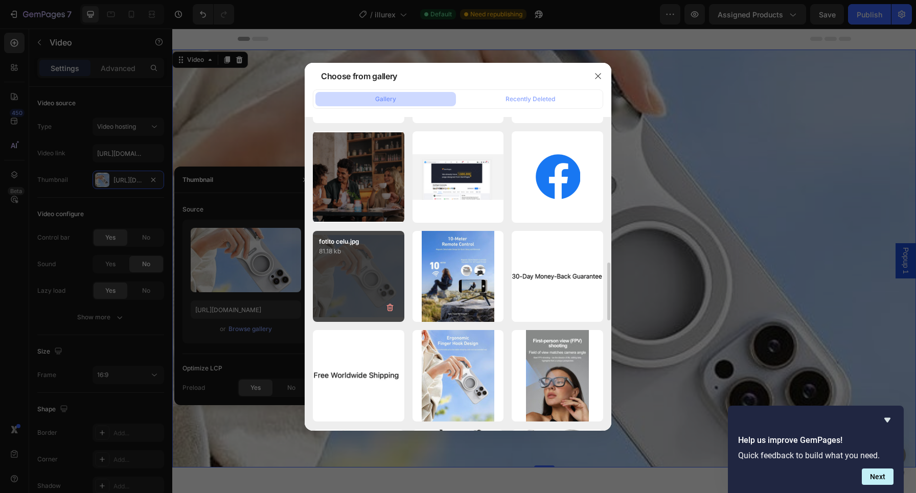
type input "https://cdn.shopify.com/s/files/1/0598/8201/2769/files/gempages_583997885889118…"
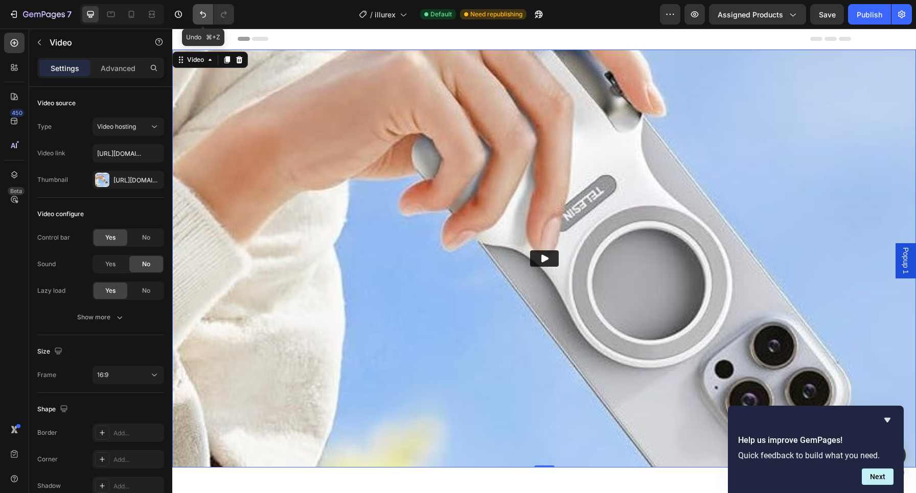
click at [206, 13] on icon "Undo/Redo" at bounding box center [203, 14] width 10 height 10
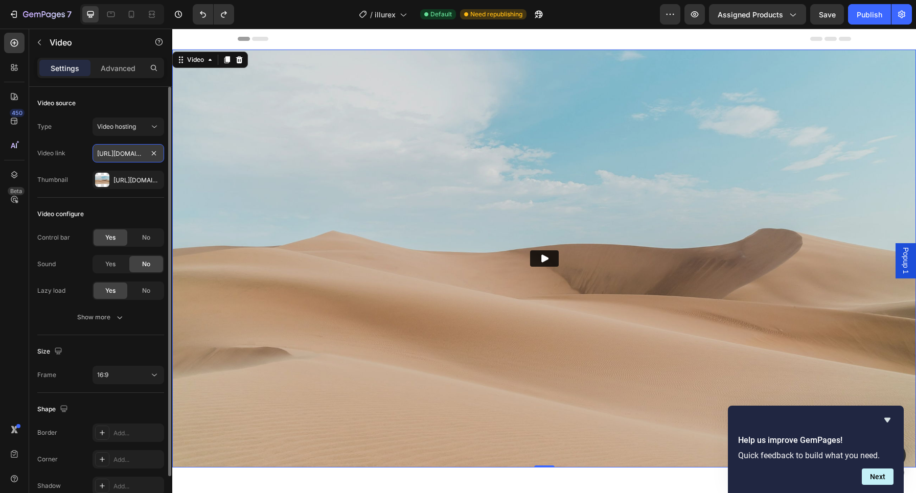
click at [130, 148] on input "https://cdn.shopify.com/videos/c/o/v/2cd3deb506b54b009063f7270ab5cf2e.mp4" at bounding box center [129, 153] width 72 height 18
drag, startPoint x: 269, startPoint y: 183, endPoint x: 353, endPoint y: 159, distance: 87.9
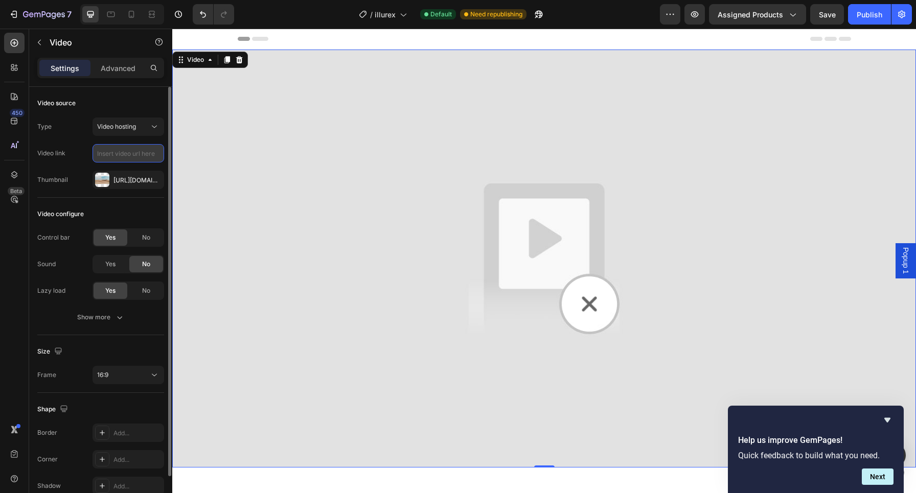
paste input "https://youtu.be/jiQDg9UY0LQ"
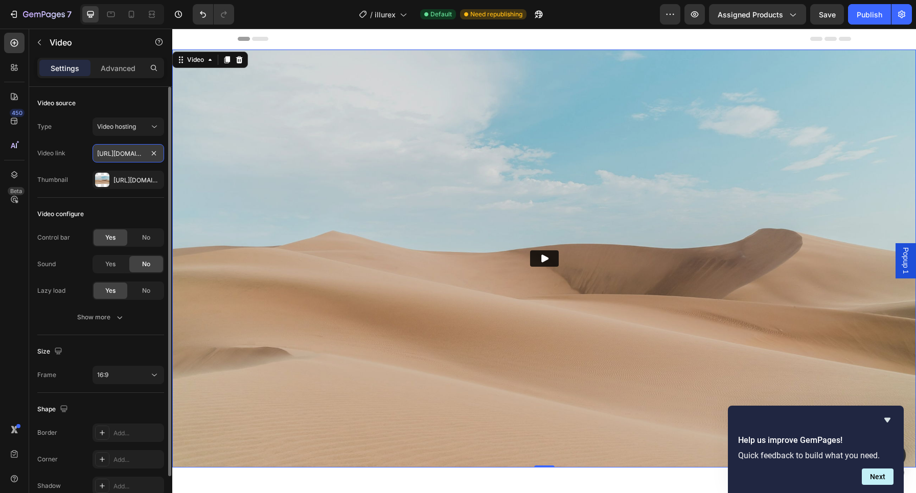
type input "https://youtu.be/jiQDg9UY0LQ"
click at [150, 176] on icon "button" at bounding box center [153, 180] width 8 height 8
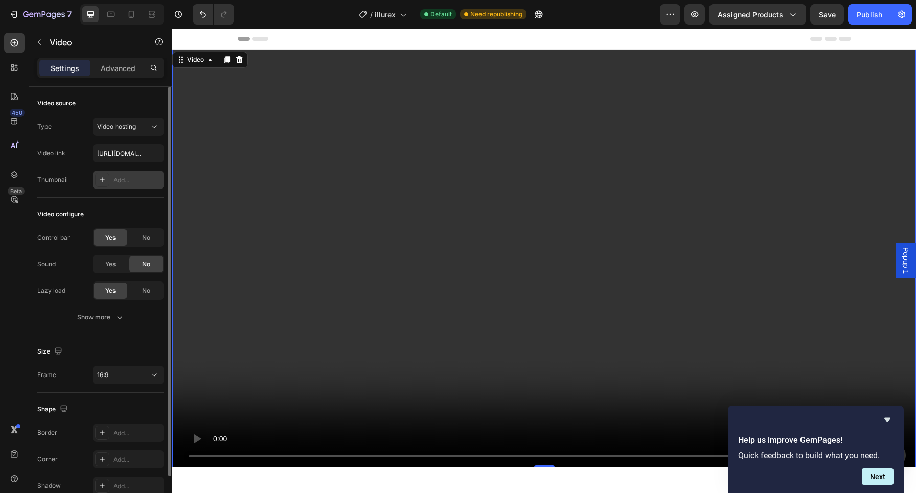
click at [545, 254] on video at bounding box center [544, 259] width 744 height 418
click at [699, 18] on icon "button" at bounding box center [695, 14] width 10 height 10
click at [119, 159] on input "https://youtu.be/jiQDg9UY0LQ" at bounding box center [129, 153] width 72 height 18
paste input "https://youtu.be/jiQDg9UY0LQ"
type input "https://youtu.be/jiQDg9UY0LQ"
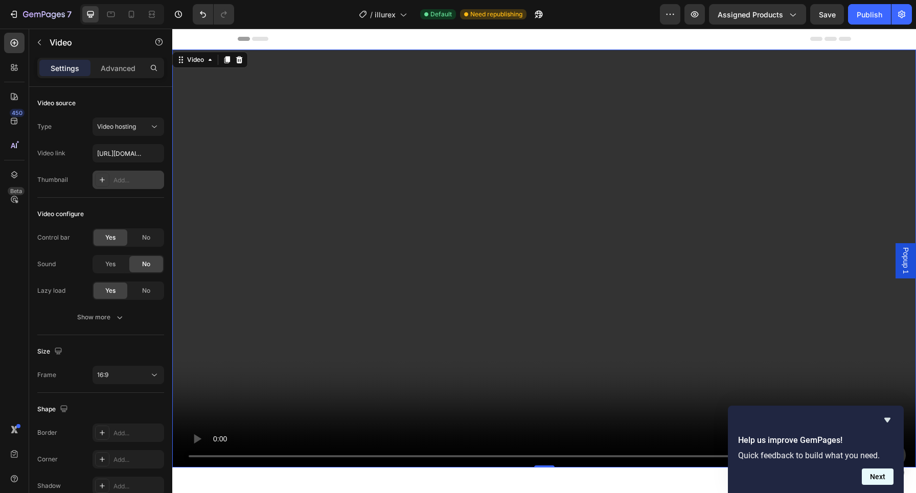
click at [876, 473] on button "Next" at bounding box center [878, 477] width 32 height 16
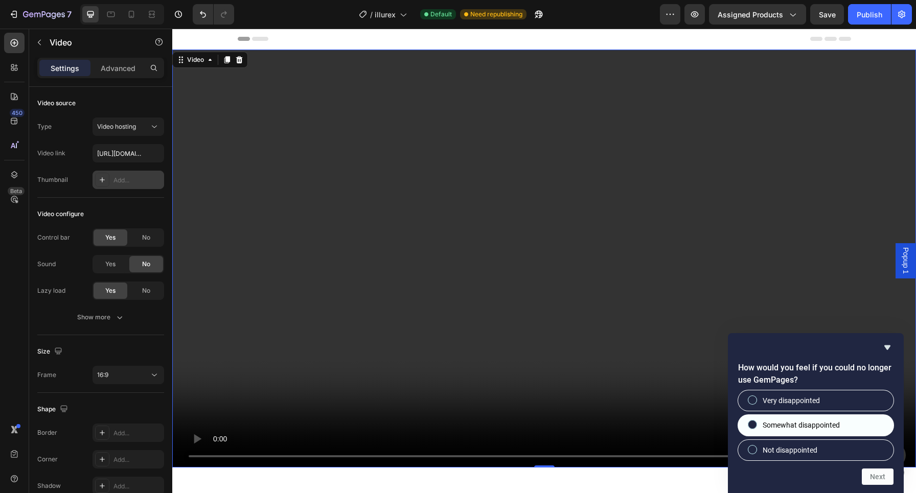
click at [832, 429] on span "Somewhat disappointed" at bounding box center [801, 425] width 77 height 10
click at [756, 428] on input "Somewhat disappointed" at bounding box center [753, 425] width 7 height 7
radio input "true"
click at [878, 477] on button "Next" at bounding box center [878, 477] width 32 height 16
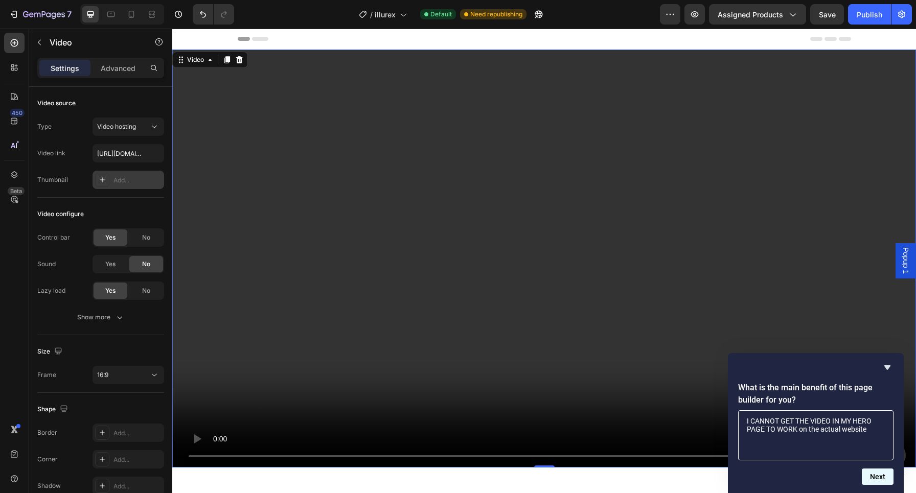
type textarea "I CANNOT GET THE VIDEO IN MY HERO PAGE TO WORK on the actual website"
click at [876, 478] on button "Next" at bounding box center [878, 477] width 32 height 16
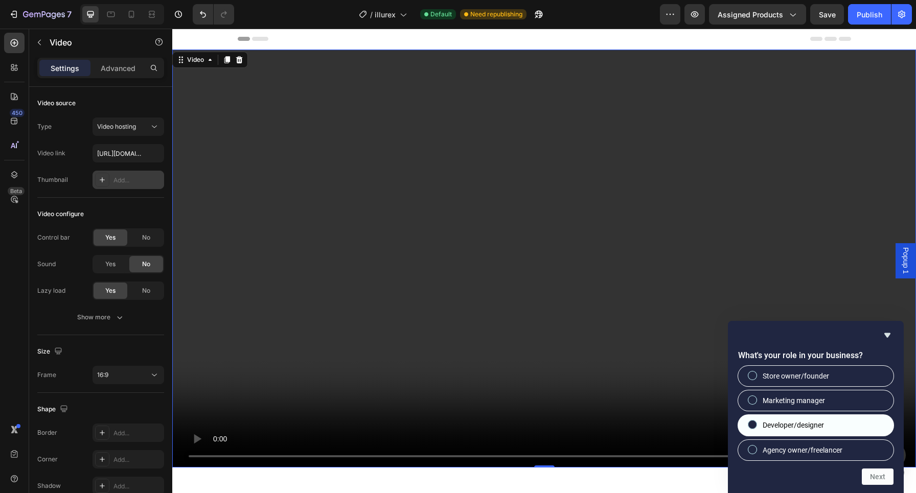
click at [775, 429] on span "Developer/designer" at bounding box center [793, 425] width 61 height 10
click at [756, 428] on input "Developer/designer" at bounding box center [753, 425] width 7 height 7
radio input "true"
click at [880, 481] on button "Next" at bounding box center [878, 477] width 32 height 16
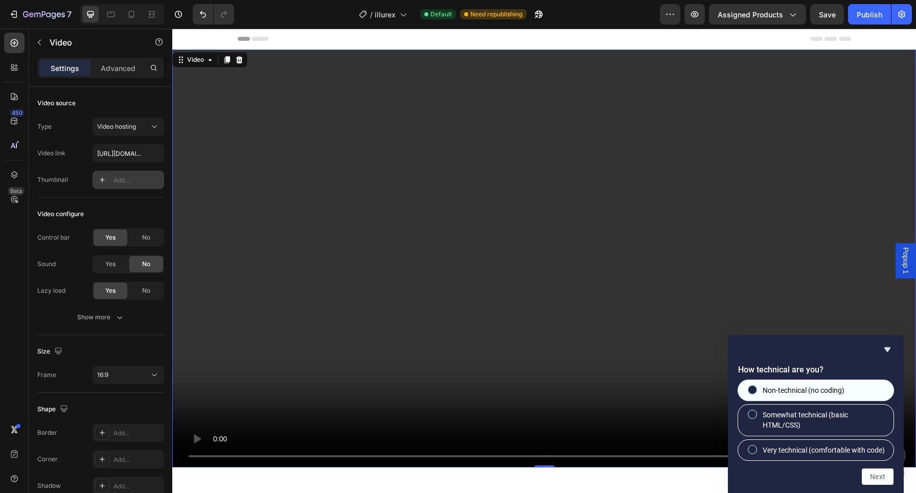
click at [765, 386] on span "Non-technical (no coding)" at bounding box center [804, 391] width 82 height 10
click at [756, 387] on input "Non-technical (no coding)" at bounding box center [753, 390] width 7 height 7
radio input "true"
click at [870, 479] on button "Next" at bounding box center [878, 477] width 32 height 16
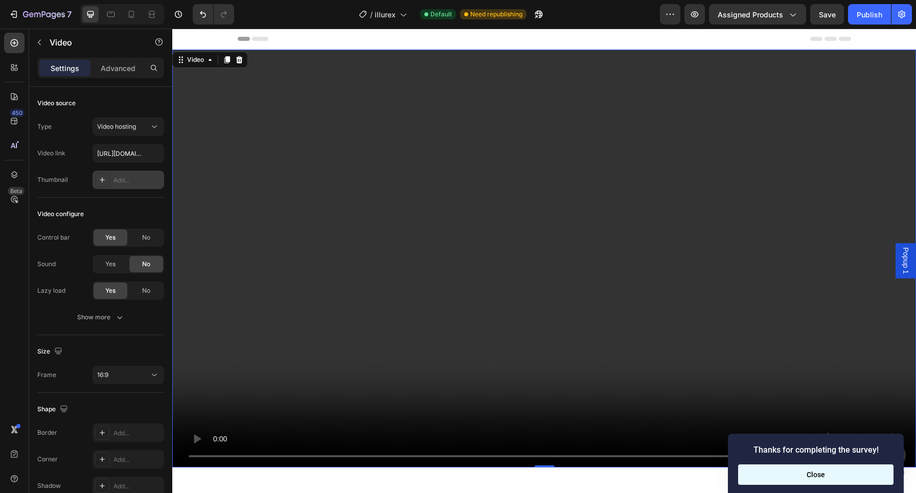
click at [835, 467] on button "Close" at bounding box center [815, 475] width 155 height 20
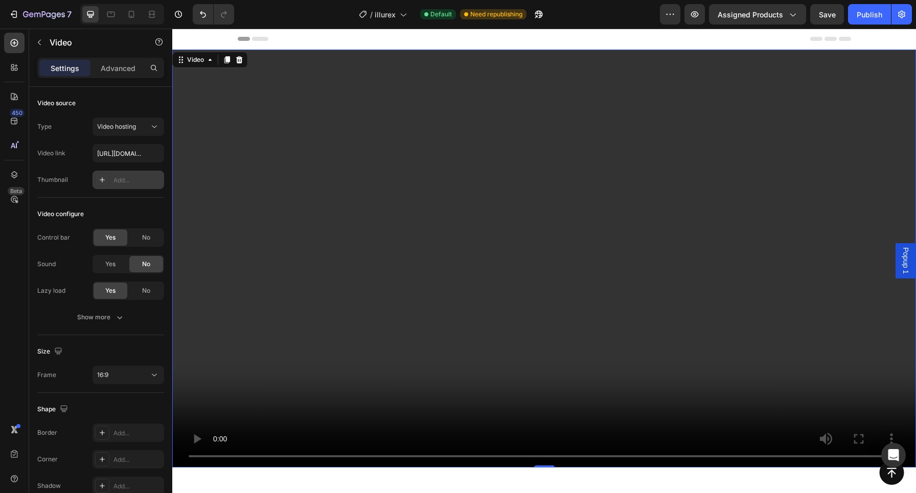
click at [540, 326] on video at bounding box center [544, 259] width 744 height 418
click at [132, 155] on input "https://youtu.be/jiQDg9UY0LQ" at bounding box center [129, 153] width 72 height 18
click at [143, 133] on button "Video hosting" at bounding box center [129, 127] width 72 height 18
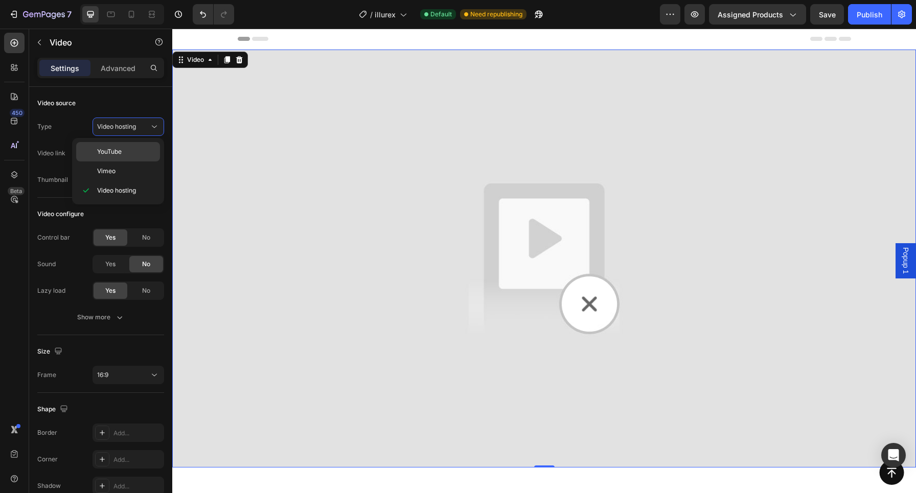
click at [117, 156] on span "YouTube" at bounding box center [109, 151] width 25 height 9
type input "https://www.youtube.com/watch?v=drIt4RH_kyQ"
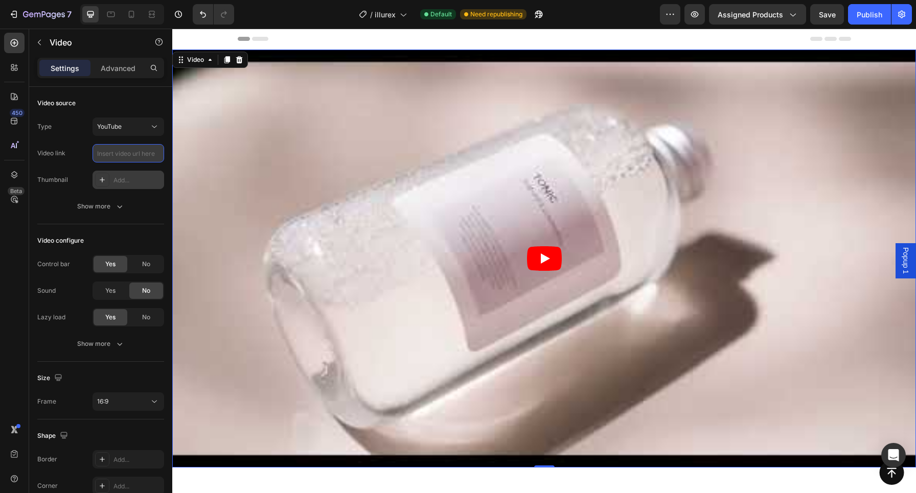
paste input "https://youtu.be/jiQDg9UY0LQ"
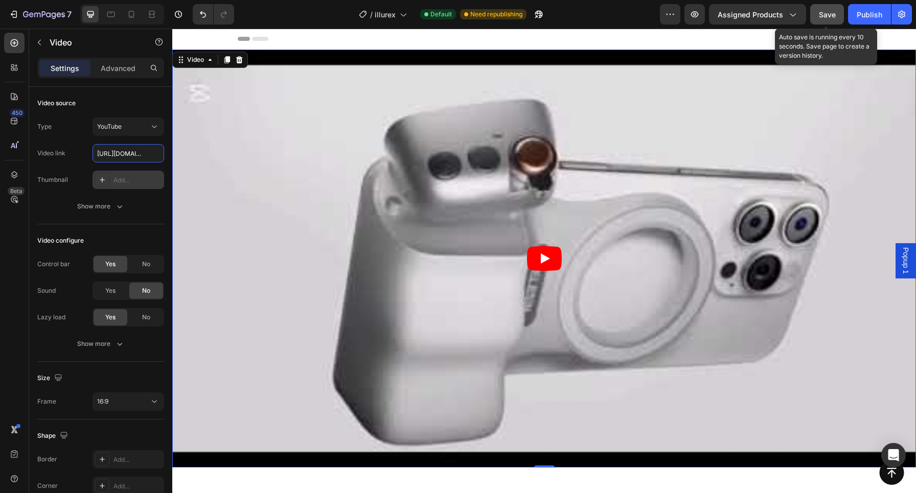
type input "https://youtu.be/jiQDg9UY0LQ"
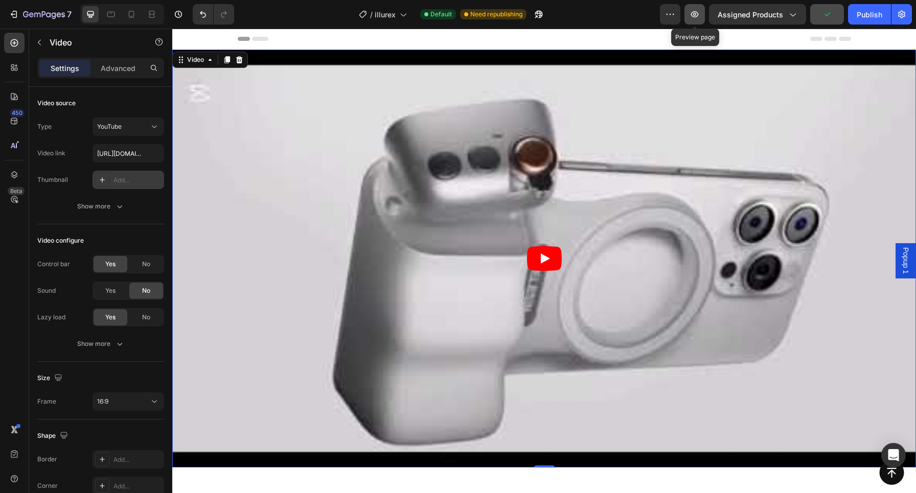
click at [696, 17] on icon "button" at bounding box center [695, 14] width 8 height 6
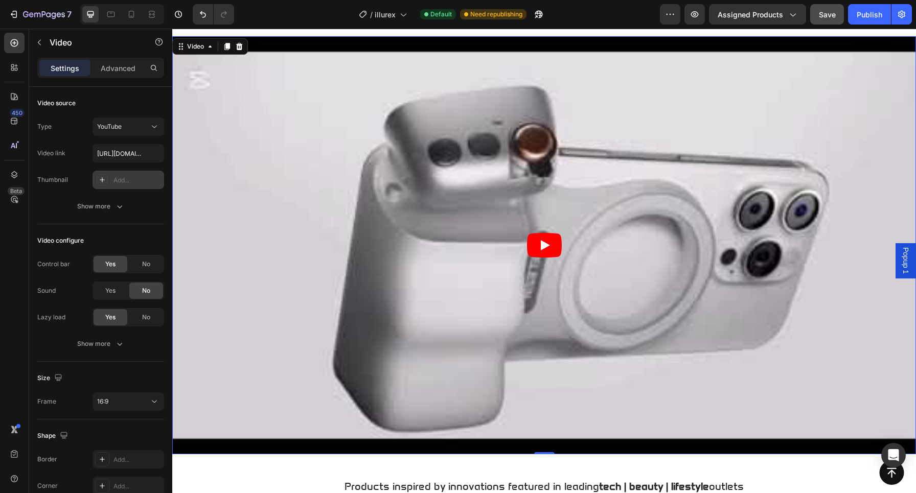
scroll to position [14, 0]
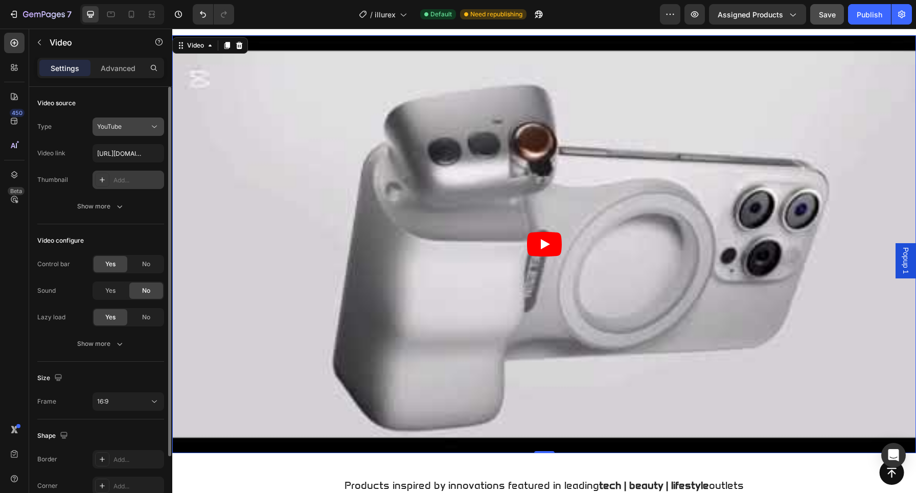
click at [143, 126] on div "YouTube" at bounding box center [123, 126] width 52 height 9
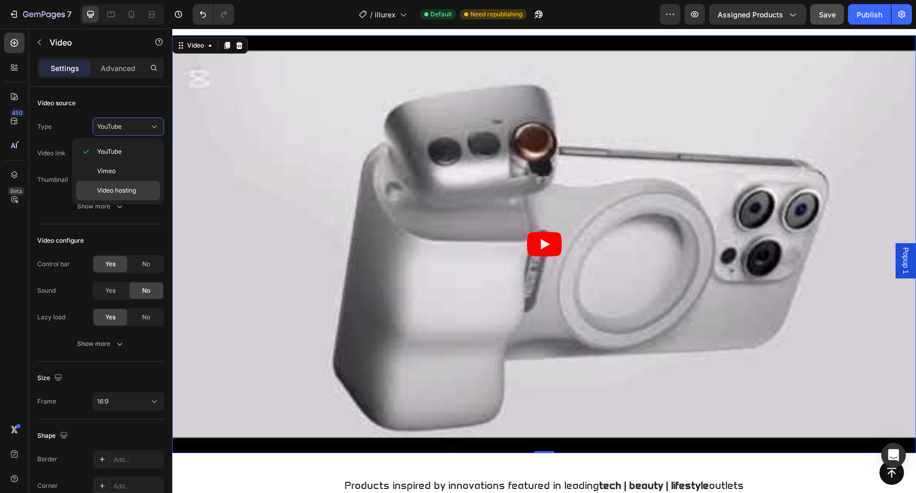
click at [135, 194] on span "Video hosting" at bounding box center [116, 190] width 39 height 9
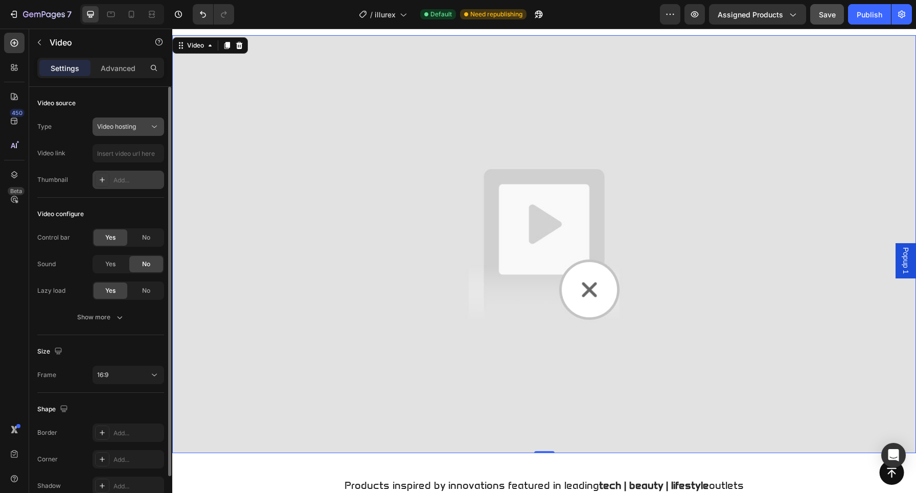
click at [157, 129] on icon at bounding box center [154, 127] width 10 height 10
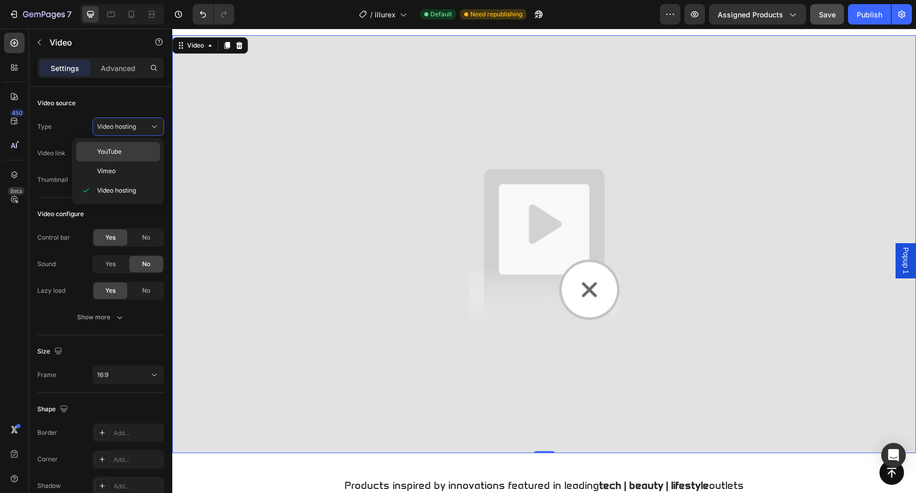
click at [139, 154] on p "YouTube" at bounding box center [126, 151] width 58 height 9
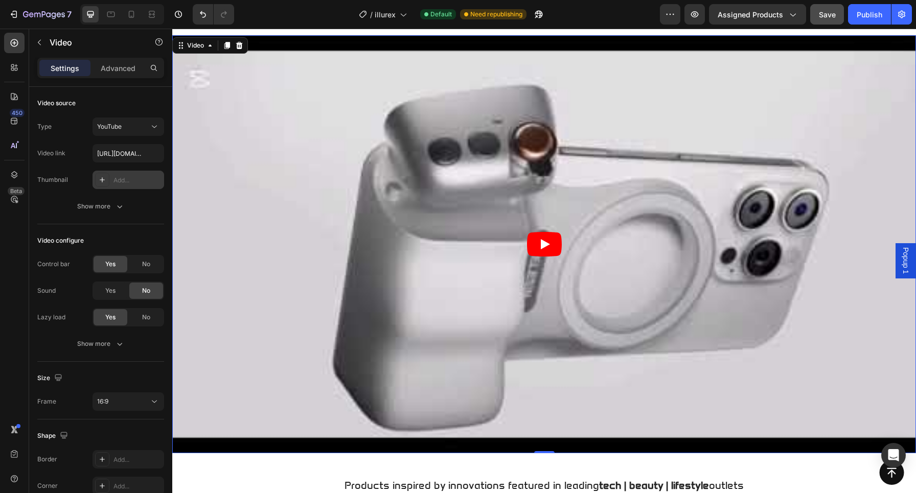
click at [549, 251] on icon "Play" at bounding box center [544, 244] width 35 height 25
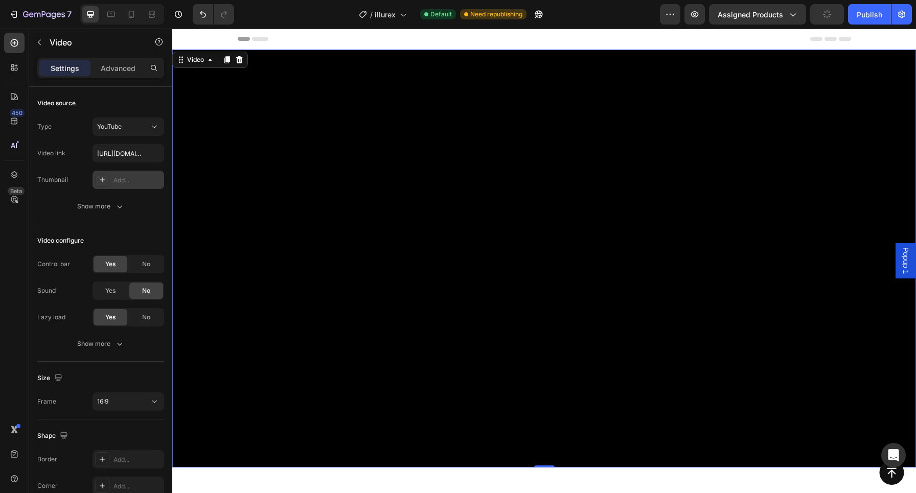
scroll to position [0, 0]
click at [135, 126] on div "YouTube" at bounding box center [123, 126] width 52 height 9
click at [111, 176] on div "Vimeo" at bounding box center [118, 171] width 84 height 19
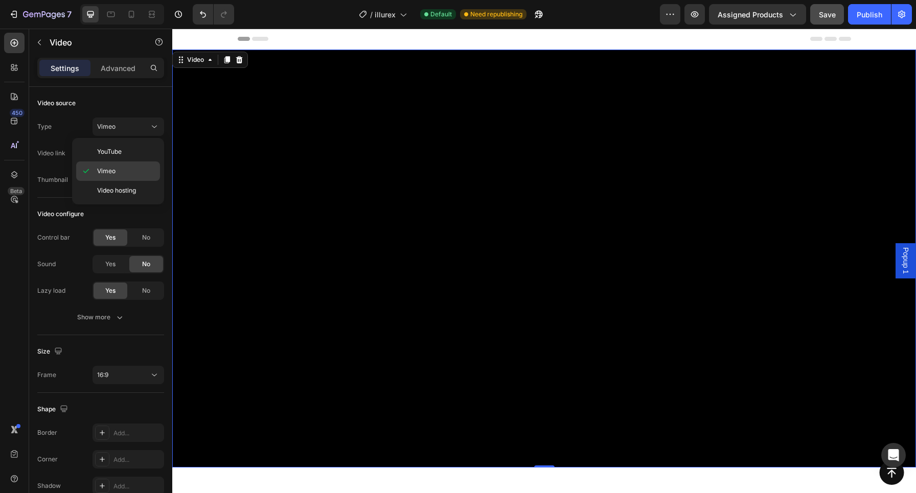
type input "https://vimeo.com/1095883398"
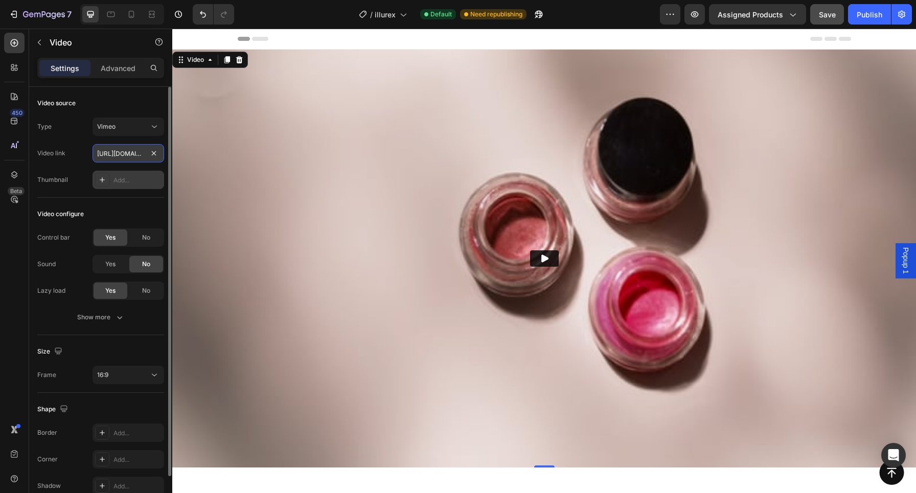
click at [128, 161] on input "https://vimeo.com/1095883398" at bounding box center [129, 153] width 72 height 18
paste input "https://vimeo.com/1122598727?share=copy"
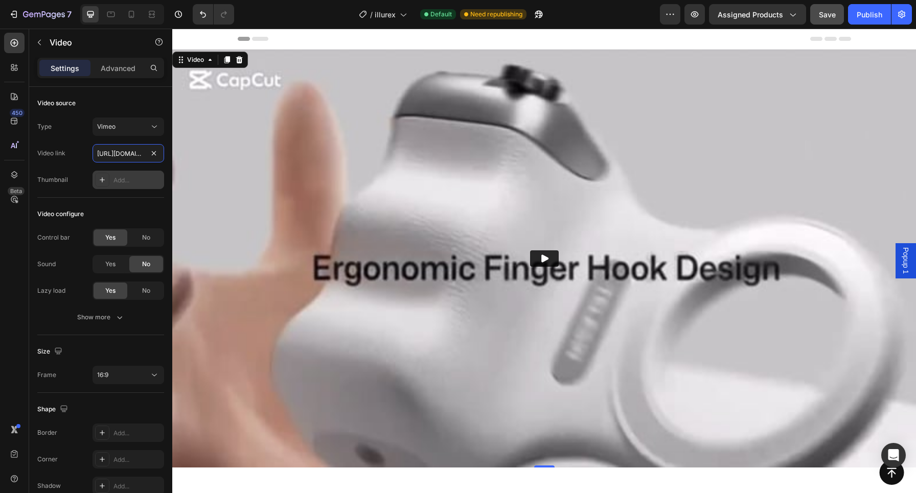
type input "https://vimeo.com/1122598727?share=copy"
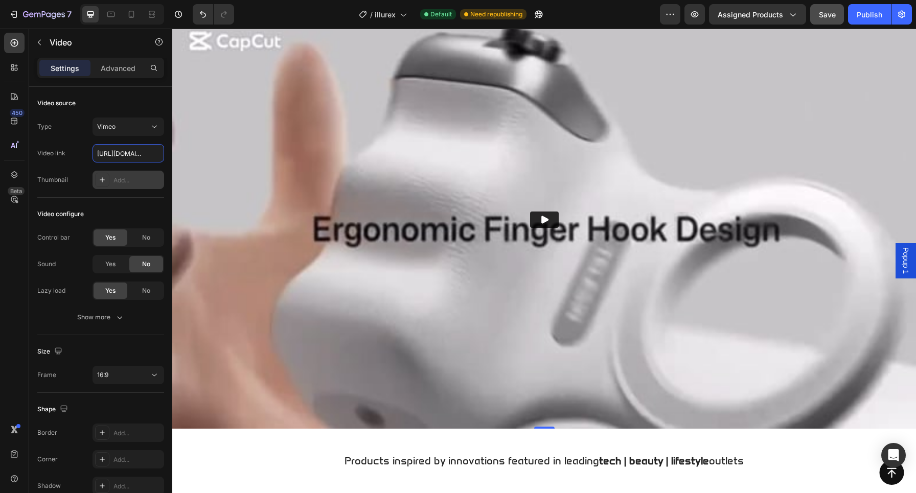
scroll to position [42, 0]
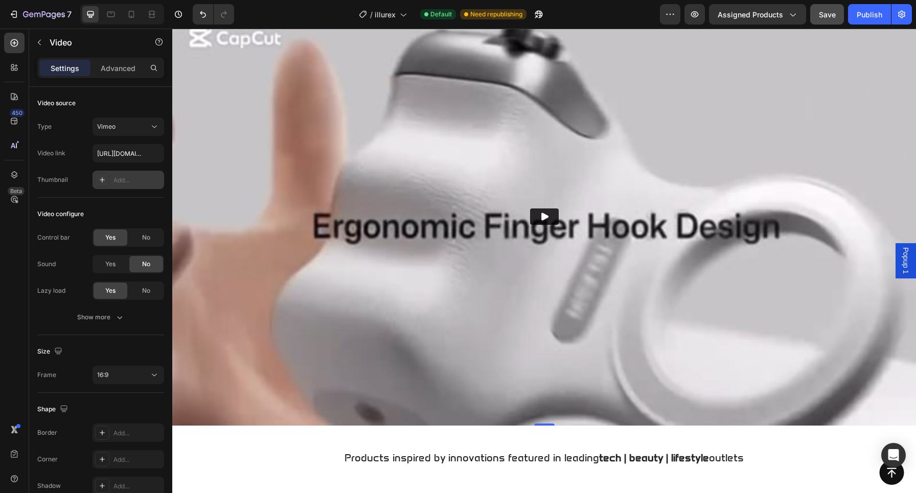
click at [541, 222] on icon "Play" at bounding box center [544, 217] width 10 height 10
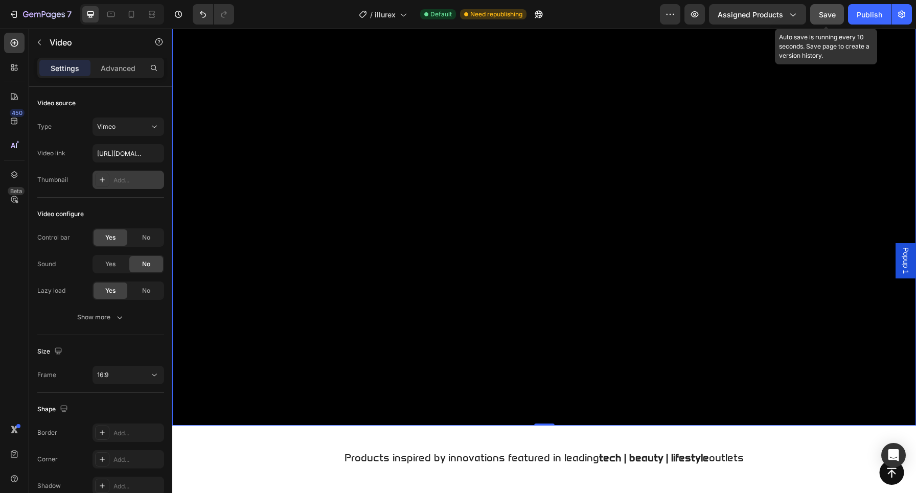
click at [826, 16] on span "Save" at bounding box center [827, 14] width 17 height 9
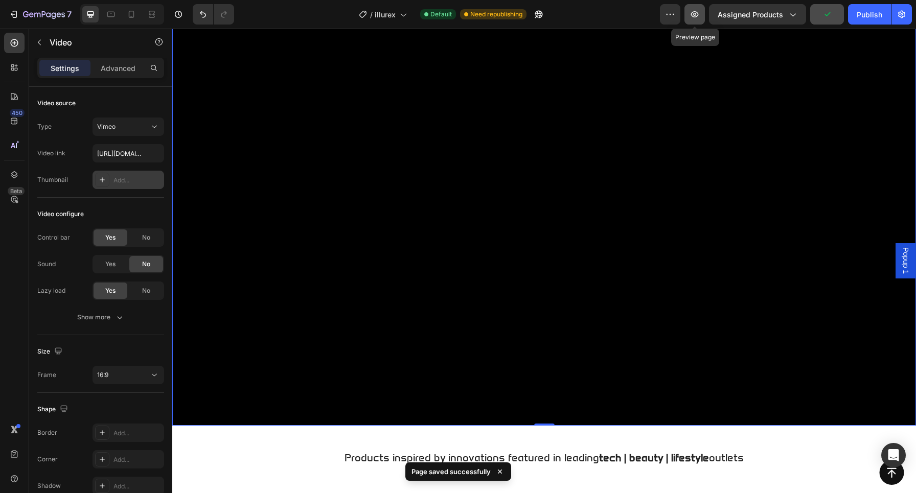
click at [695, 17] on icon "button" at bounding box center [695, 14] width 10 height 10
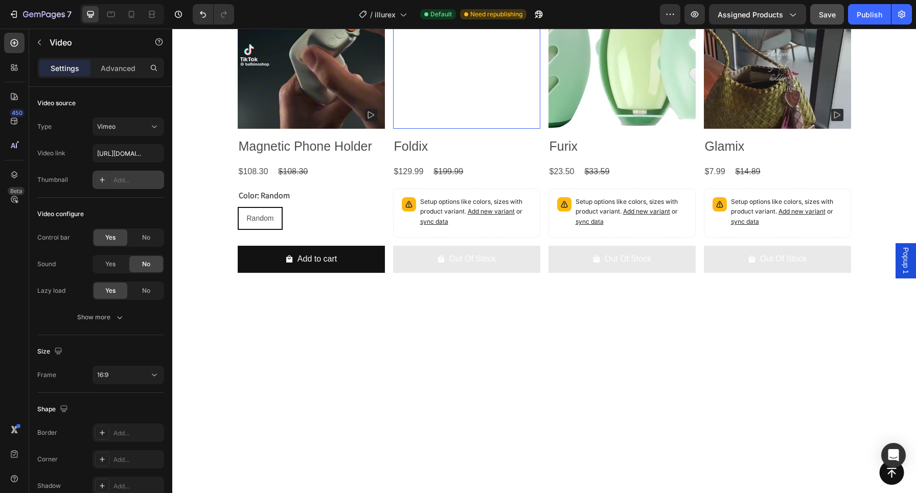
scroll to position [1548, 0]
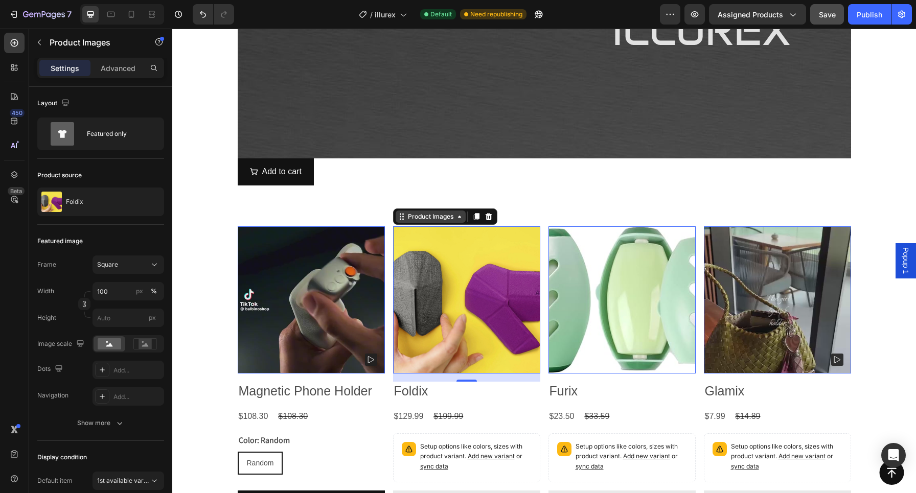
click at [407, 218] on div "Product Images" at bounding box center [431, 216] width 50 height 9
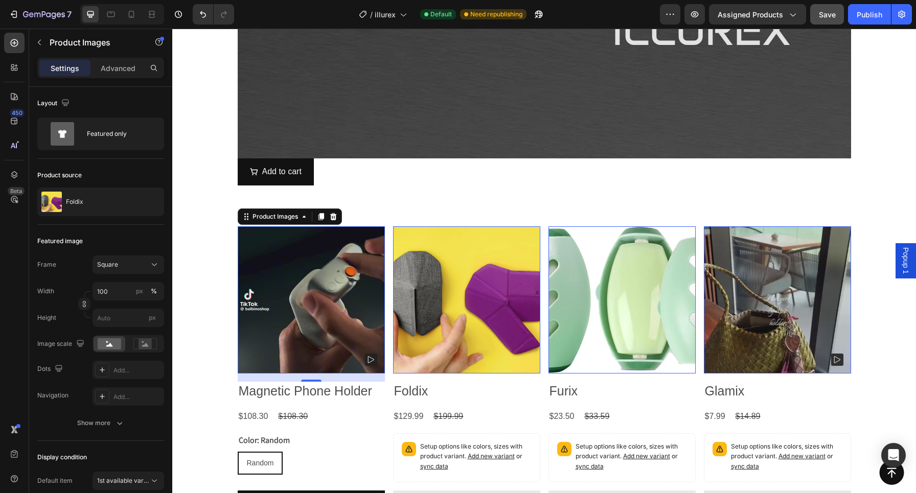
click at [317, 295] on img at bounding box center [311, 300] width 147 height 147
click at [368, 361] on rect at bounding box center [371, 360] width 12 height 12
click at [700, 10] on icon "button" at bounding box center [695, 14] width 10 height 10
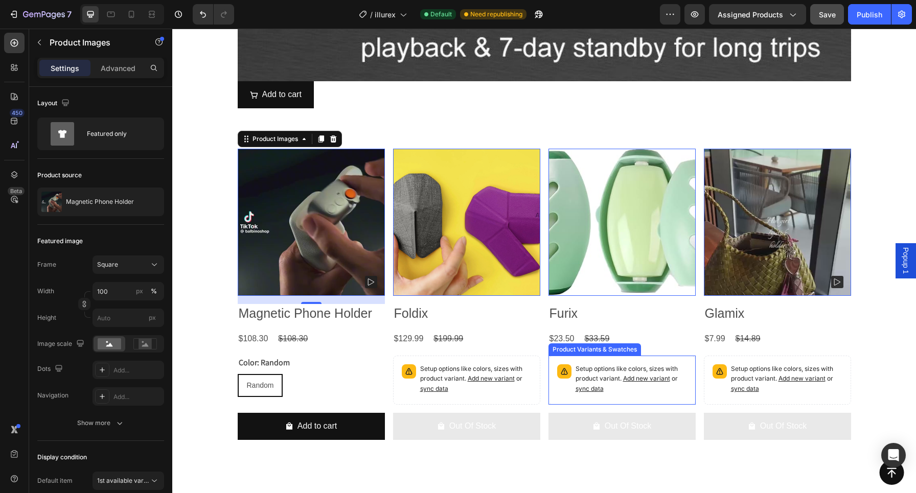
scroll to position [1628, 0]
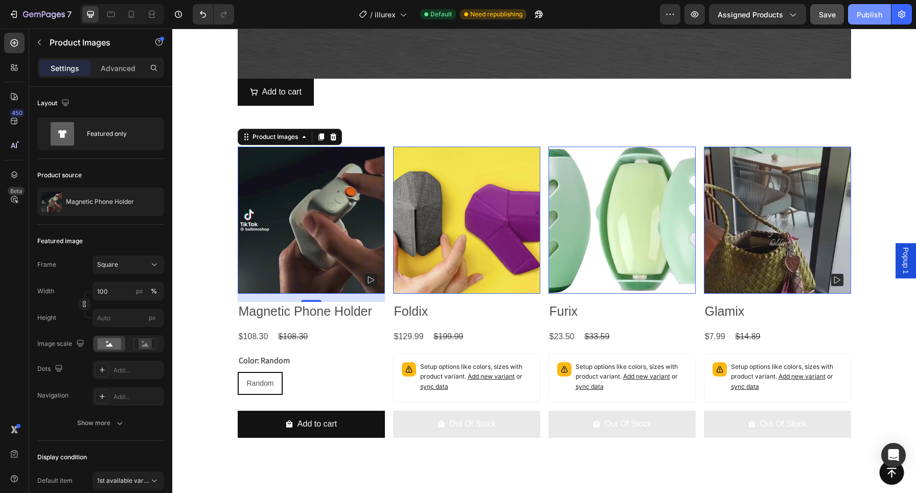
click at [854, 18] on button "Publish" at bounding box center [869, 14] width 43 height 20
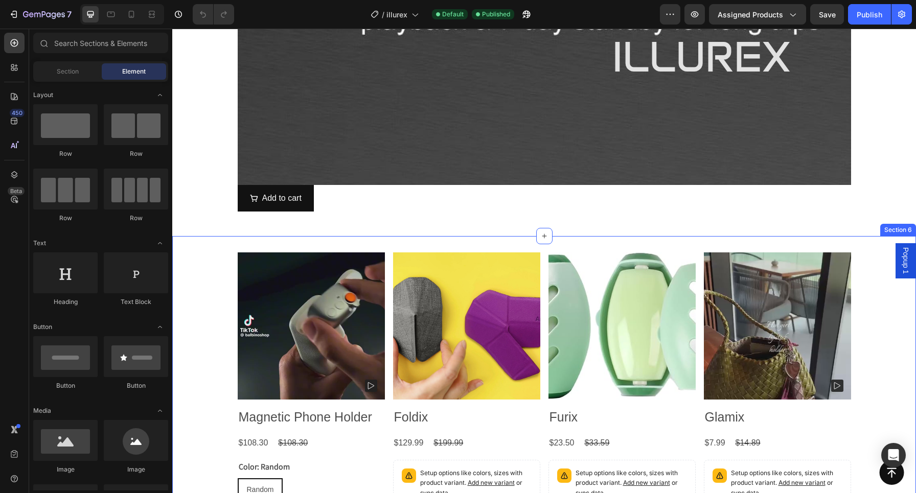
scroll to position [1422, 0]
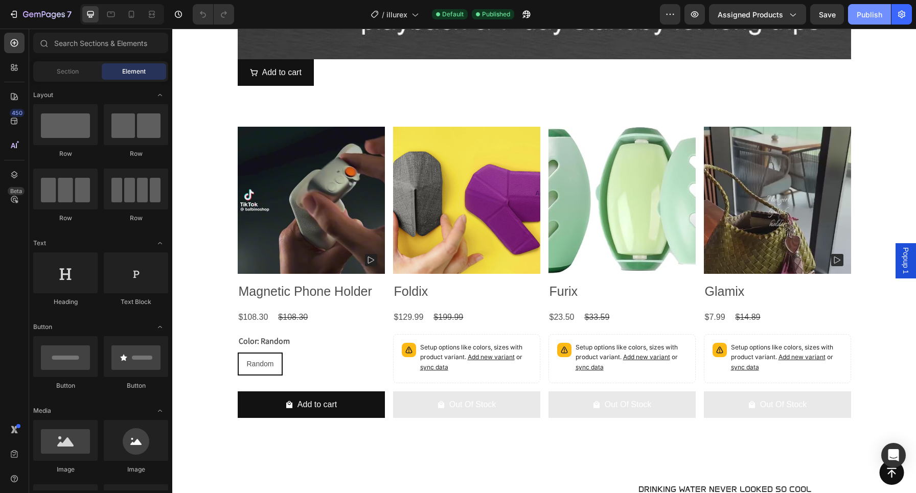
click at [879, 19] on div "Publish" at bounding box center [870, 14] width 26 height 11
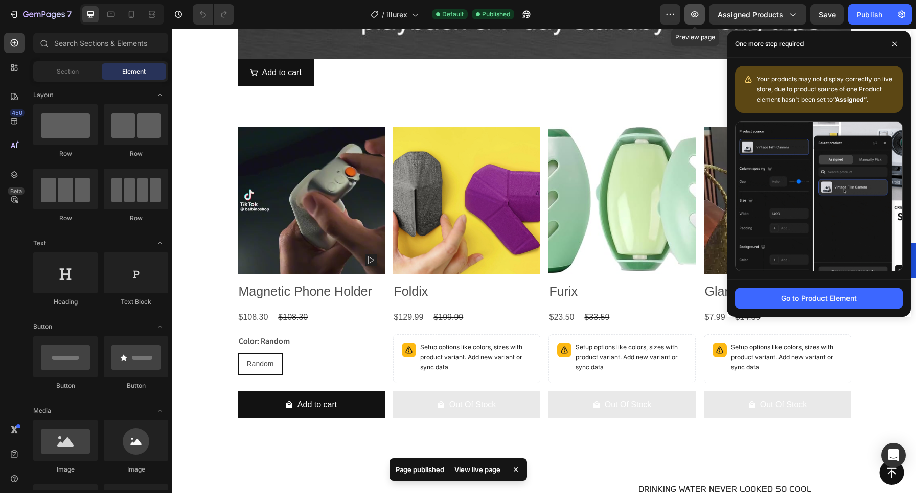
click at [695, 10] on icon "button" at bounding box center [695, 14] width 10 height 10
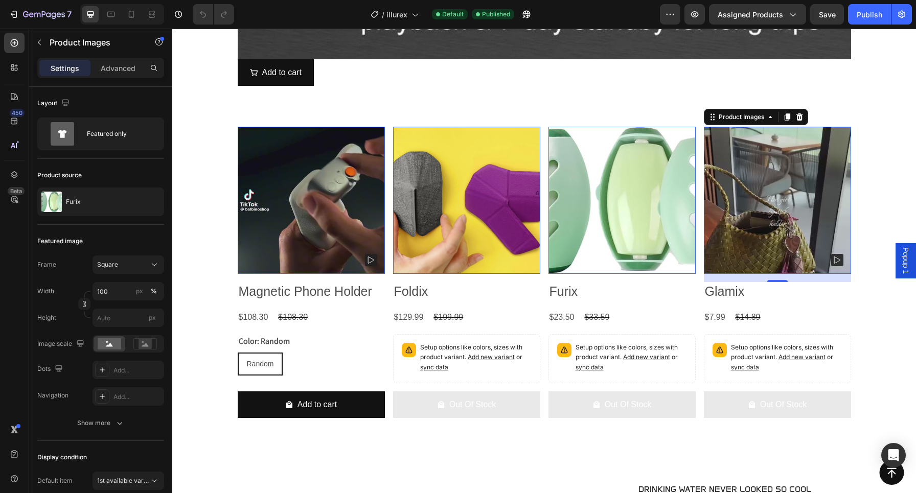
click at [773, 227] on img at bounding box center [777, 200] width 147 height 147
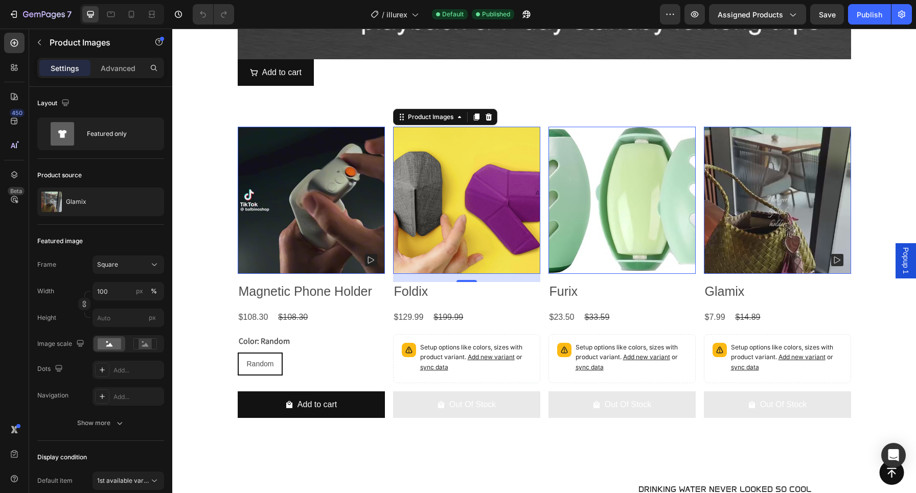
click at [445, 244] on img at bounding box center [466, 200] width 147 height 147
click at [85, 309] on button "button" at bounding box center [84, 304] width 12 height 12
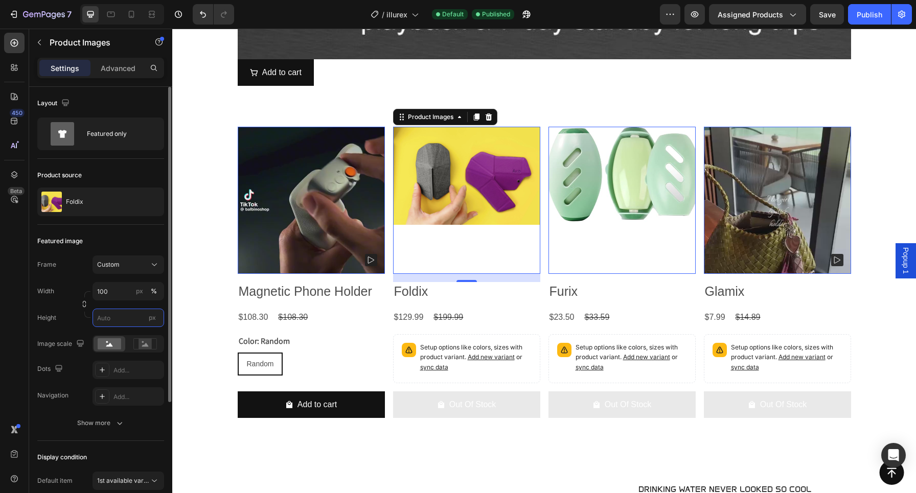
click at [99, 323] on input "px" at bounding box center [129, 318] width 72 height 18
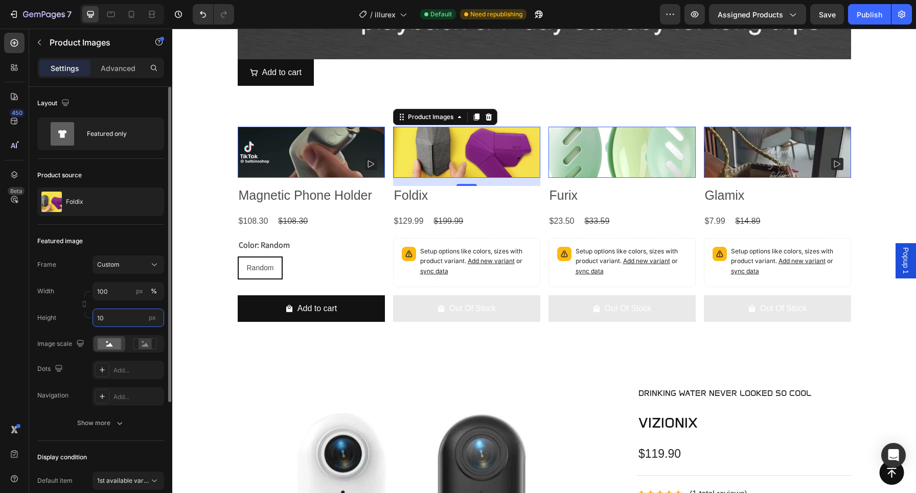
type input "1"
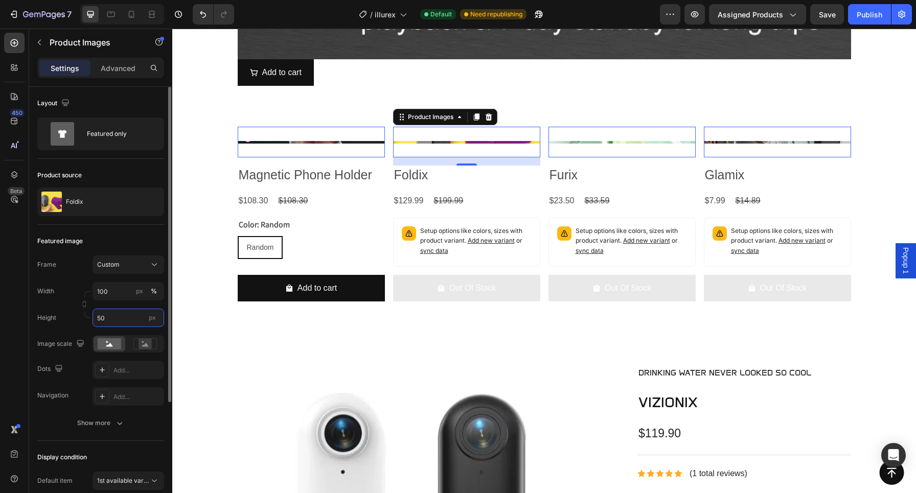
type input "5"
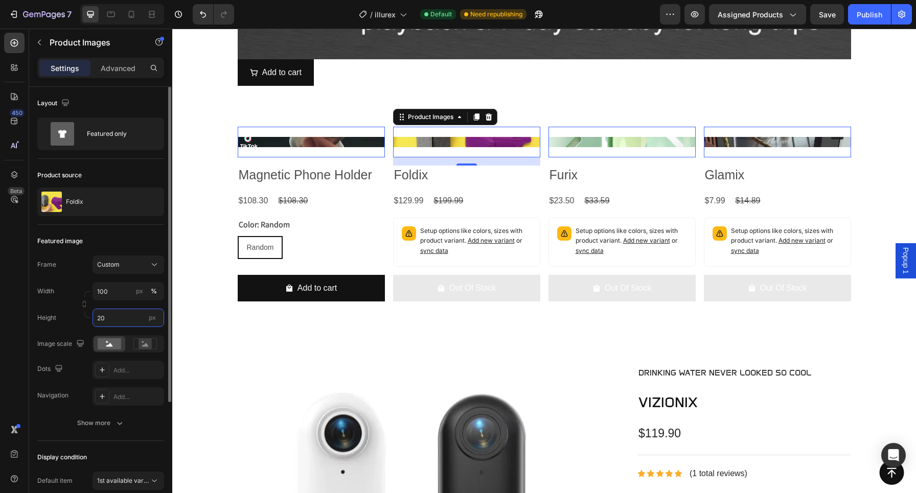
type input "200"
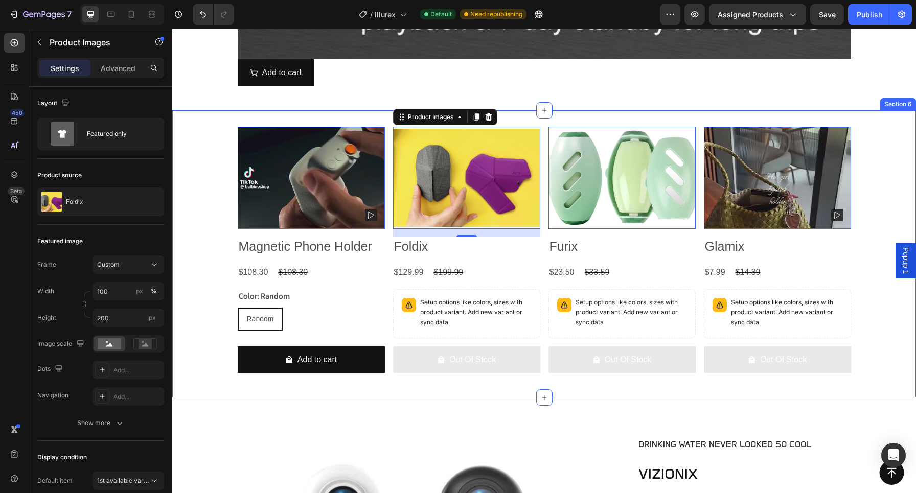
click at [359, 111] on div "Product Images 0 Magnetic Phone Holder Product Title $108.30 Product Price Prod…" at bounding box center [544, 253] width 744 height 287
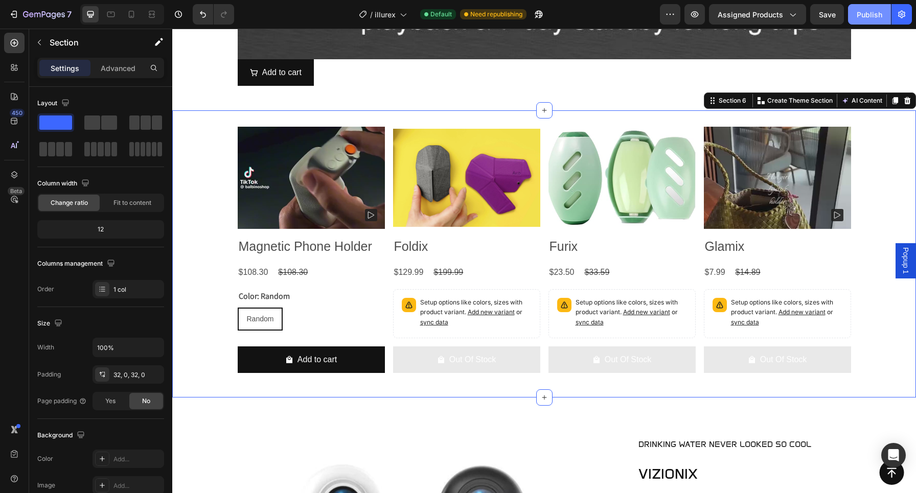
click at [863, 17] on div "Publish" at bounding box center [870, 14] width 26 height 11
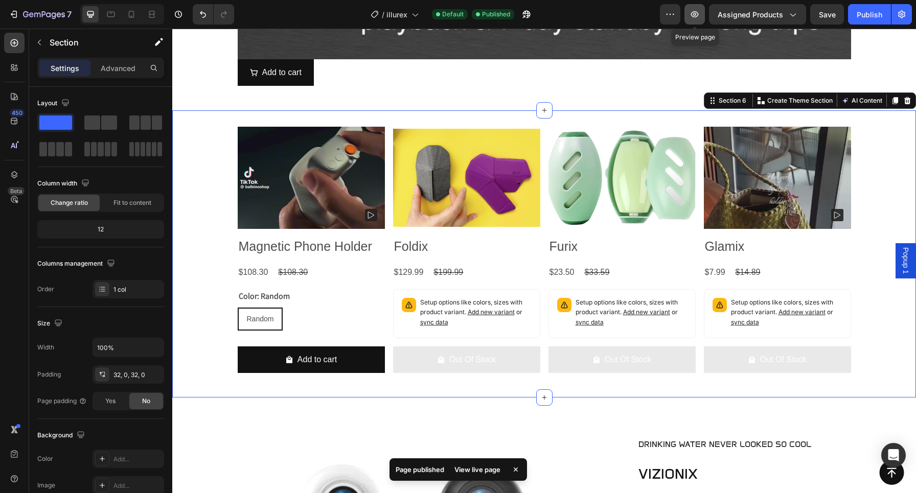
click at [695, 12] on icon "button" at bounding box center [695, 14] width 10 height 10
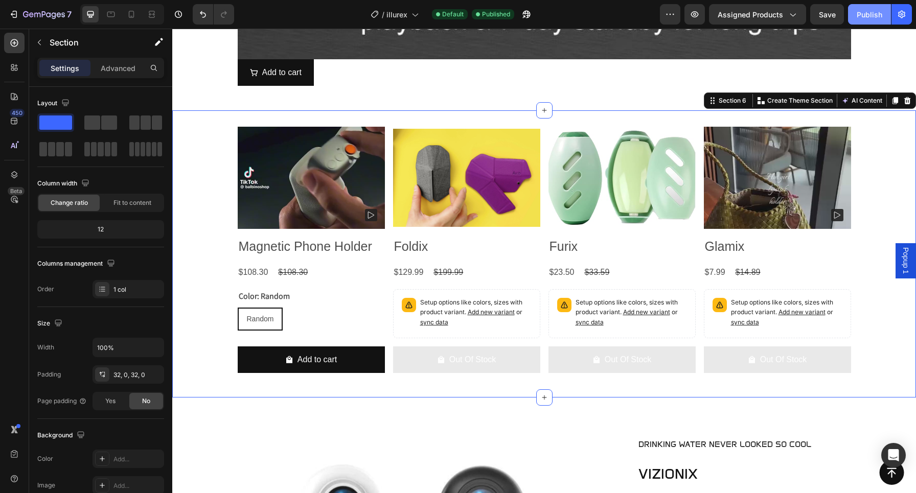
click at [864, 15] on div "Publish" at bounding box center [870, 14] width 26 height 11
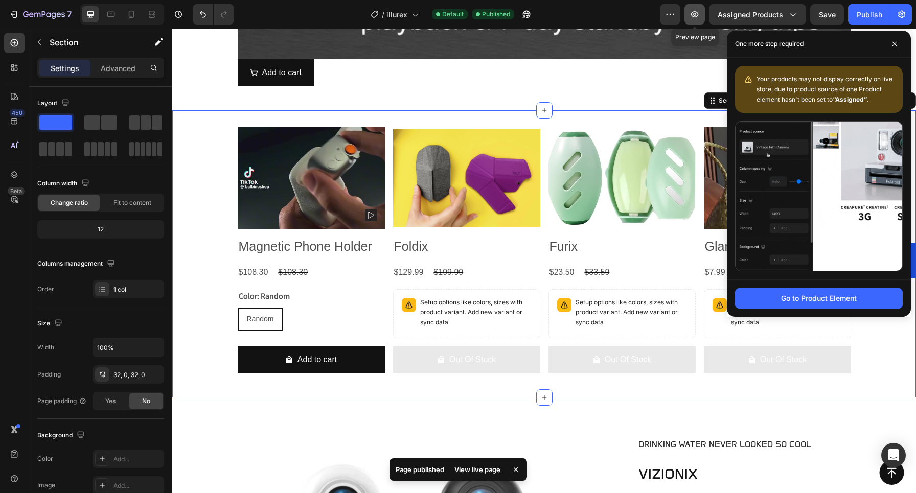
click at [693, 13] on icon "button" at bounding box center [695, 14] width 10 height 10
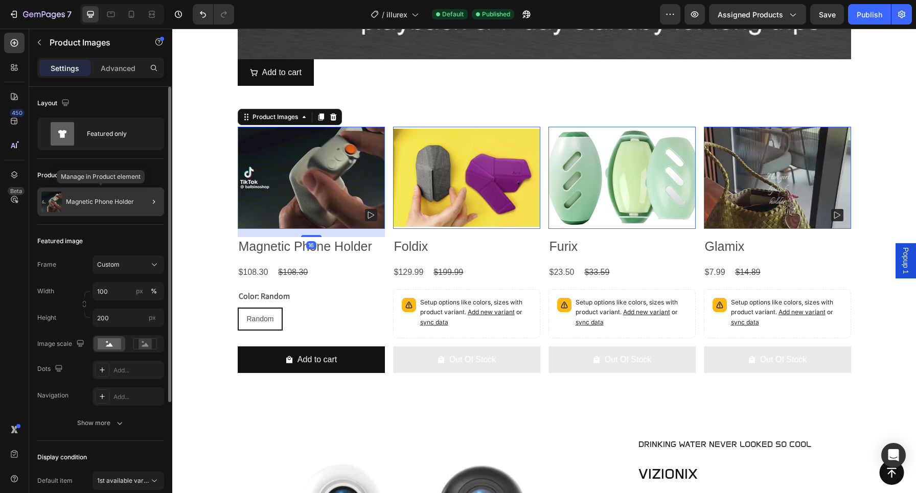
click at [105, 209] on div "Magnetic Phone Holder" at bounding box center [100, 202] width 127 height 29
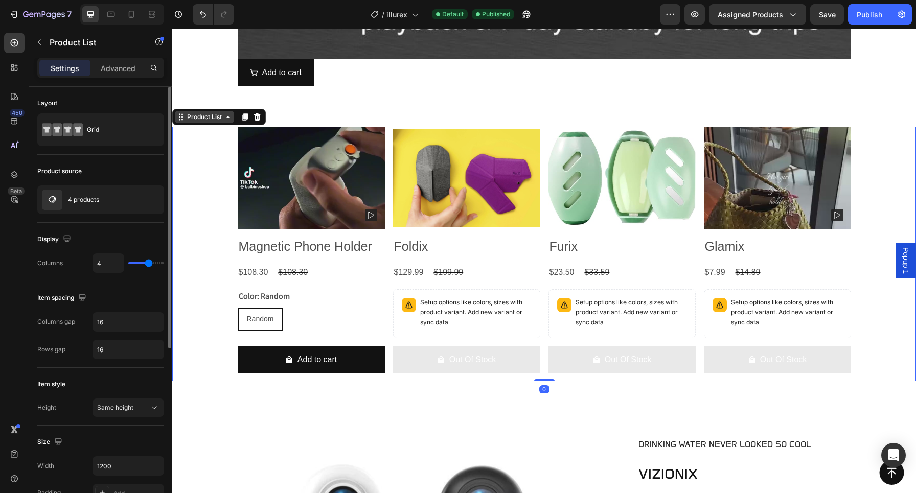
click at [214, 112] on div "Product List" at bounding box center [204, 116] width 39 height 9
click at [226, 119] on icon at bounding box center [228, 117] width 8 height 8
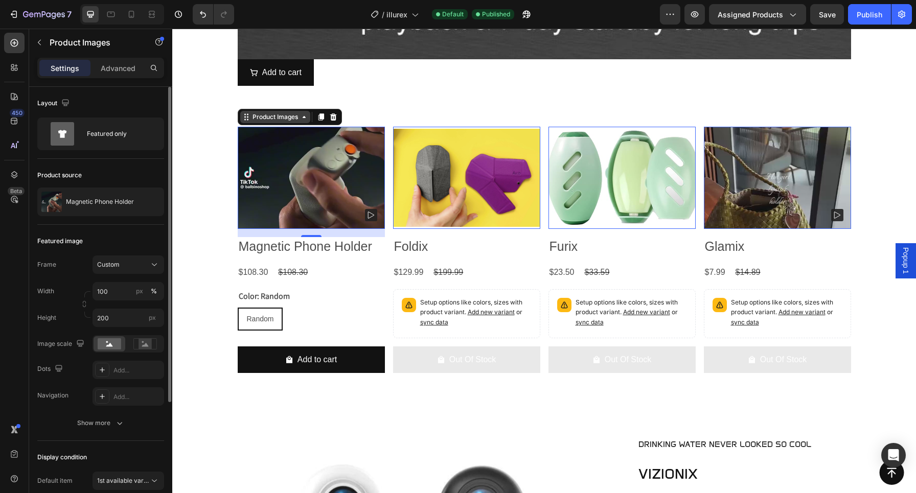
click at [289, 117] on div "Product Images" at bounding box center [276, 116] width 50 height 9
click at [281, 116] on div "Product Images" at bounding box center [276, 116] width 50 height 9
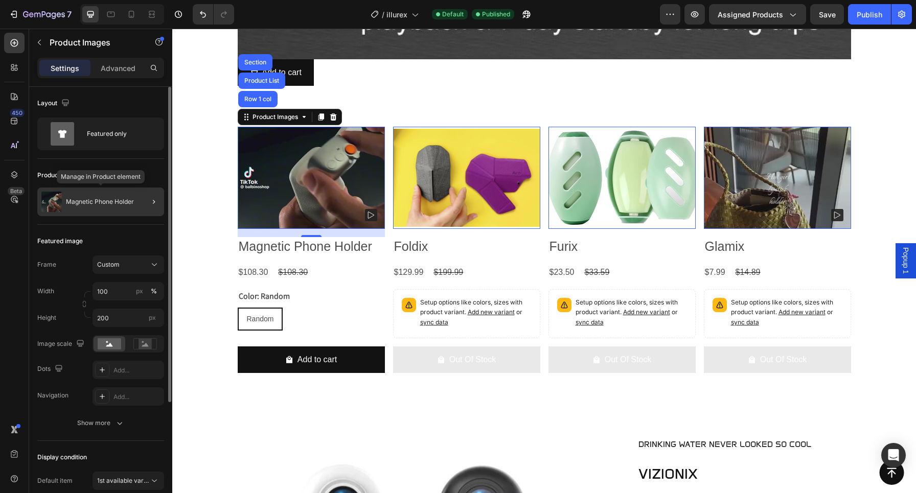
click at [116, 195] on div "Magnetic Phone Holder" at bounding box center [100, 202] width 127 height 29
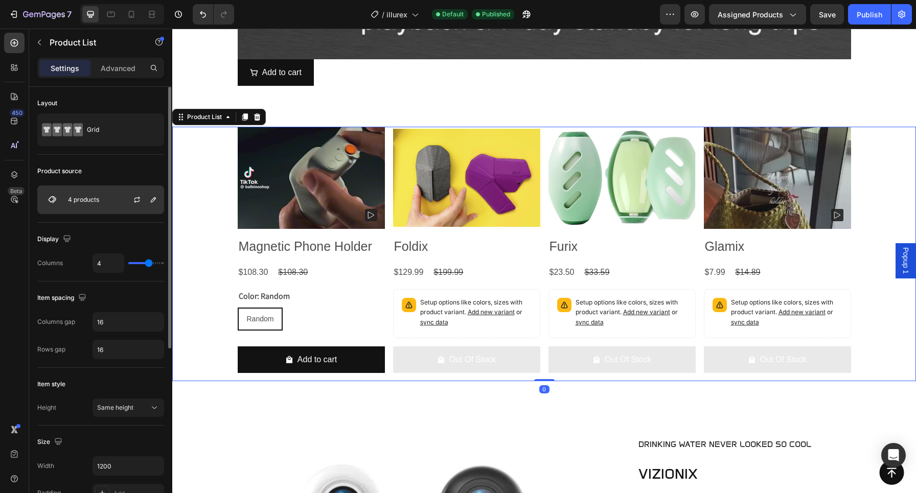
click at [106, 204] on div "4 products" at bounding box center [100, 200] width 127 height 29
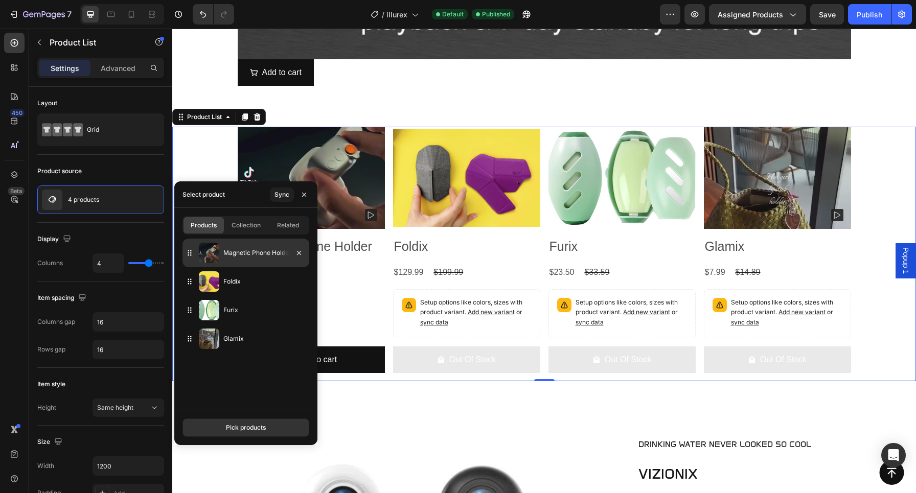
click at [247, 252] on p "Magnetic Phone Holder" at bounding box center [264, 253] width 82 height 10
click at [263, 426] on div "Pick products" at bounding box center [246, 427] width 40 height 9
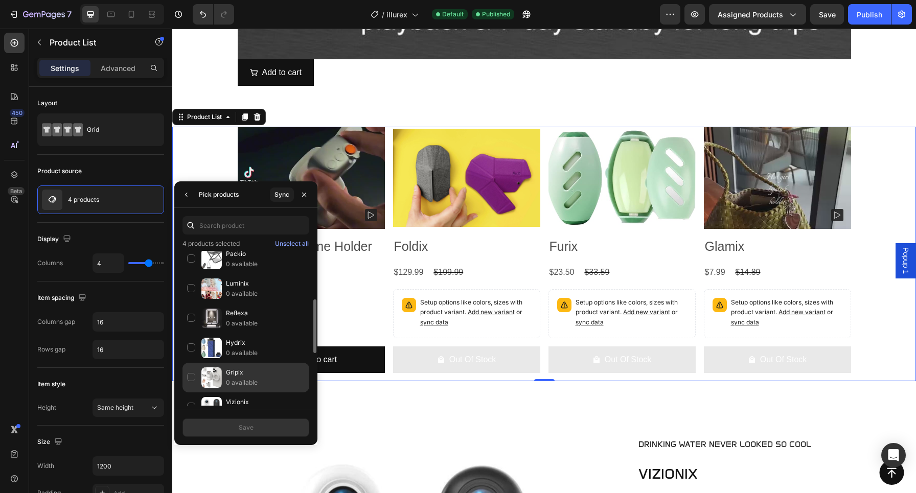
scroll to position [175, 0]
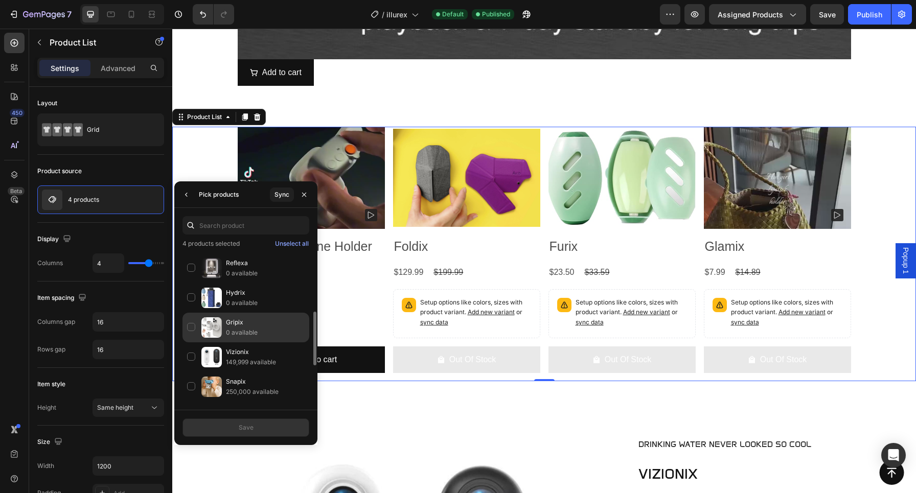
click at [227, 322] on p "Gripix" at bounding box center [265, 323] width 79 height 10
click at [191, 331] on div "Gripix 0 available" at bounding box center [246, 328] width 127 height 30
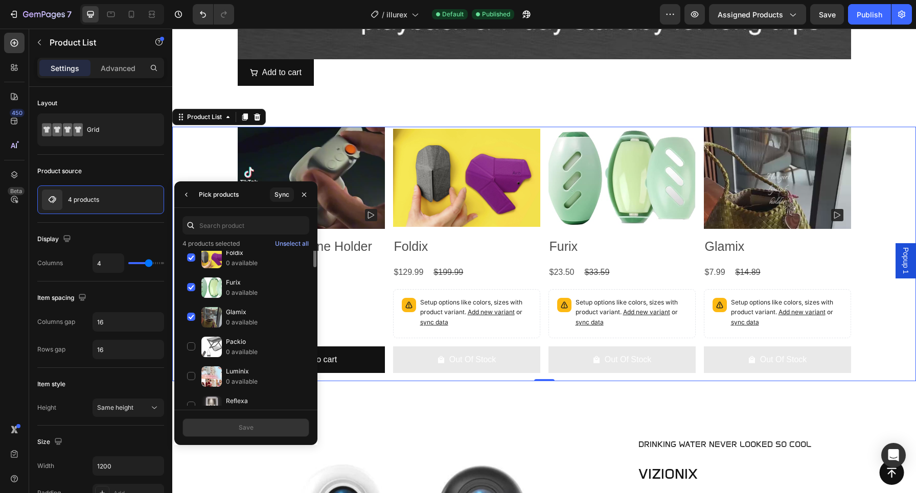
scroll to position [0, 0]
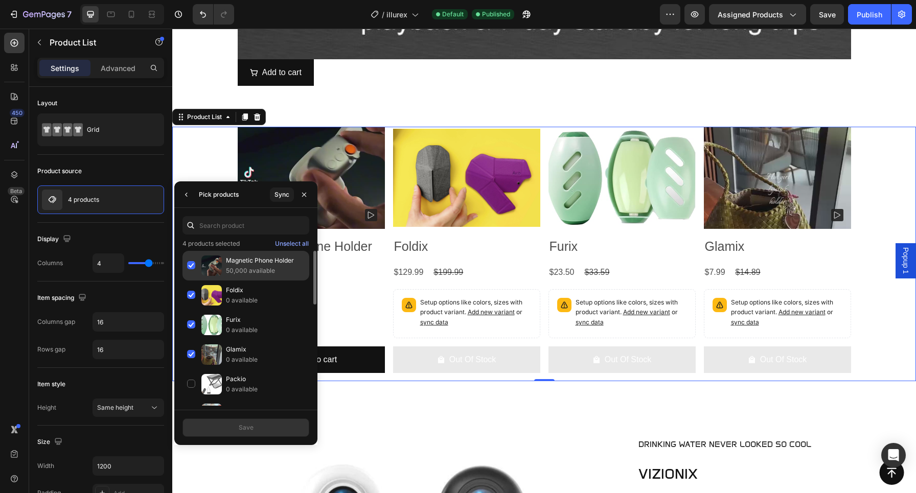
click at [266, 266] on p "50,000 available" at bounding box center [265, 271] width 79 height 10
click at [275, 260] on p "Magnetic Phone Holder" at bounding box center [265, 261] width 79 height 10
click at [303, 195] on icon "button" at bounding box center [304, 194] width 4 height 4
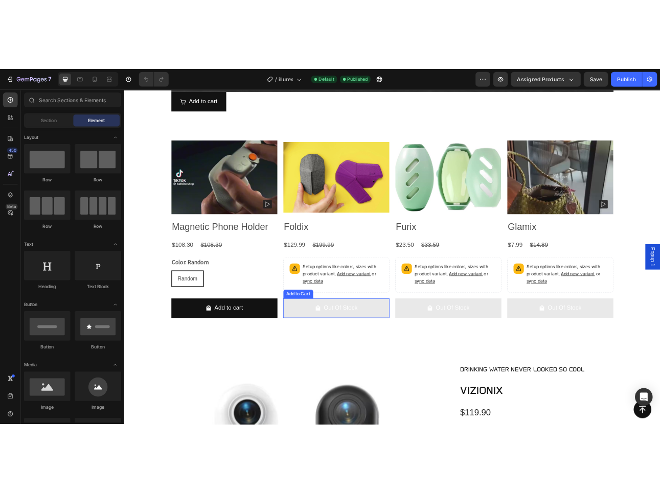
scroll to position [1666, 0]
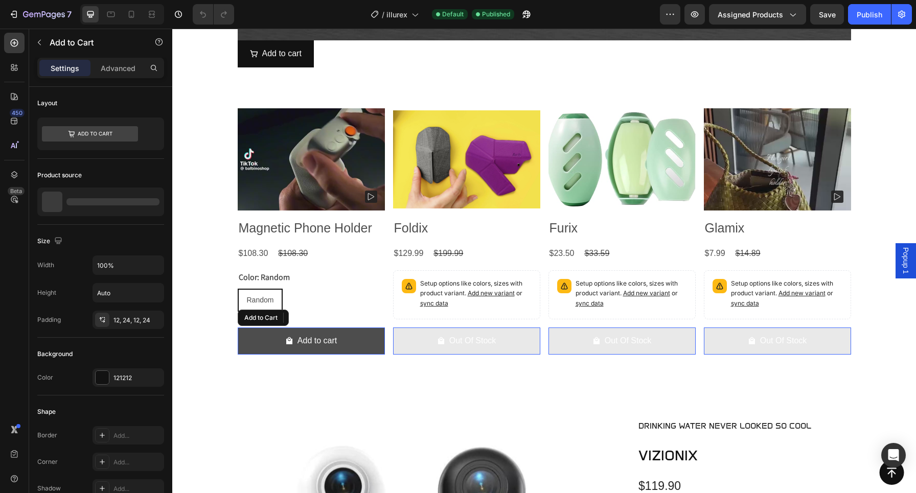
click at [292, 338] on icon "Add to cart" at bounding box center [289, 341] width 8 height 8
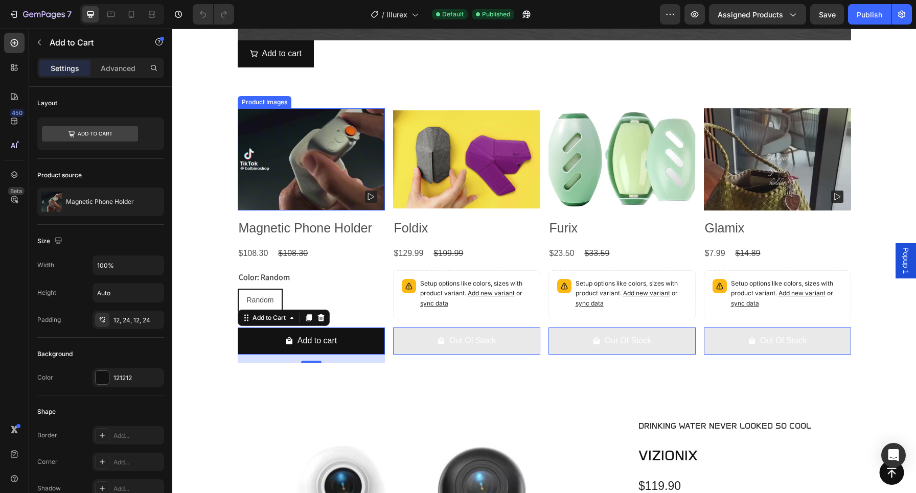
click at [319, 187] on img at bounding box center [311, 159] width 147 height 147
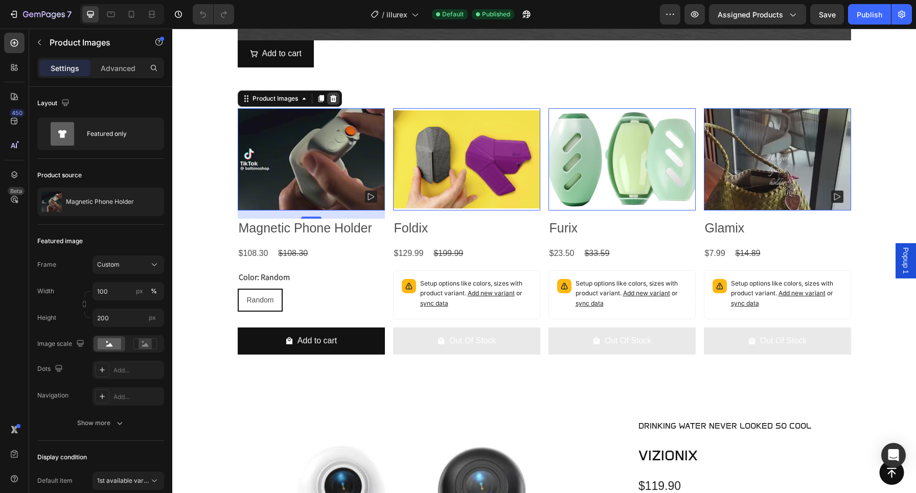
click at [333, 96] on icon at bounding box center [333, 98] width 7 height 7
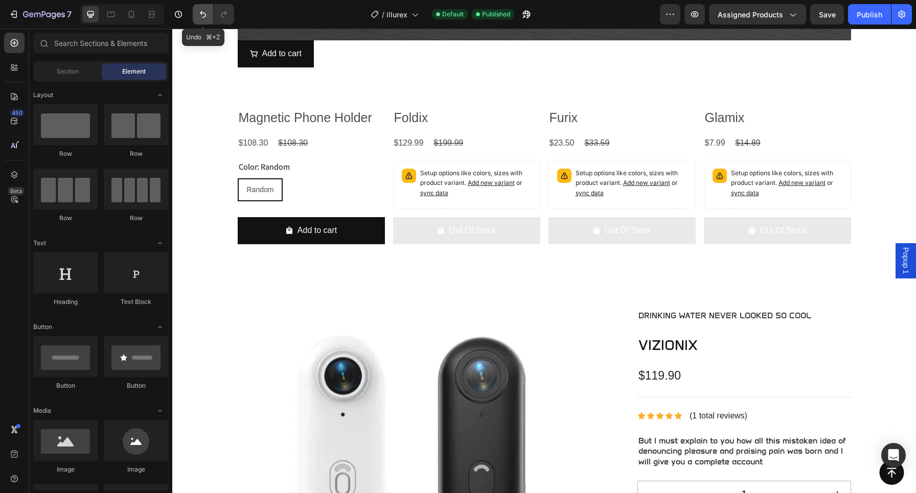
click at [207, 17] on icon "Undo/Redo" at bounding box center [203, 14] width 10 height 10
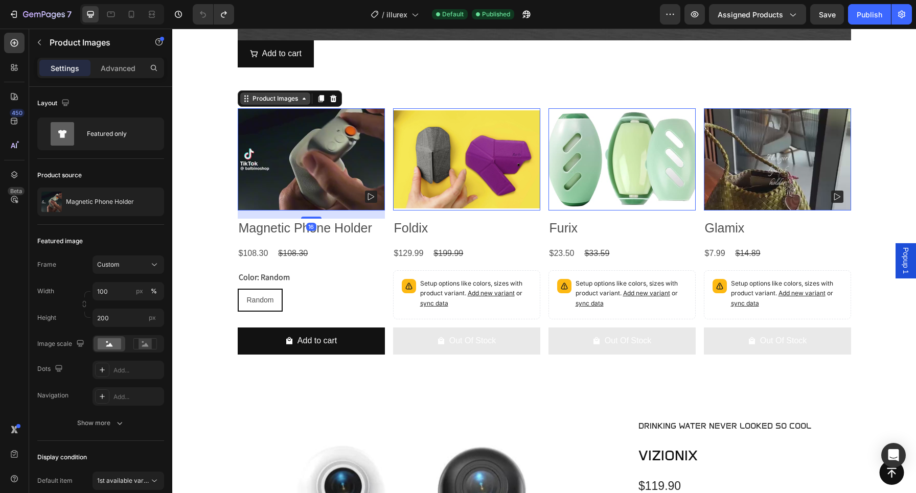
click at [264, 98] on div "Product Images" at bounding box center [276, 98] width 50 height 9
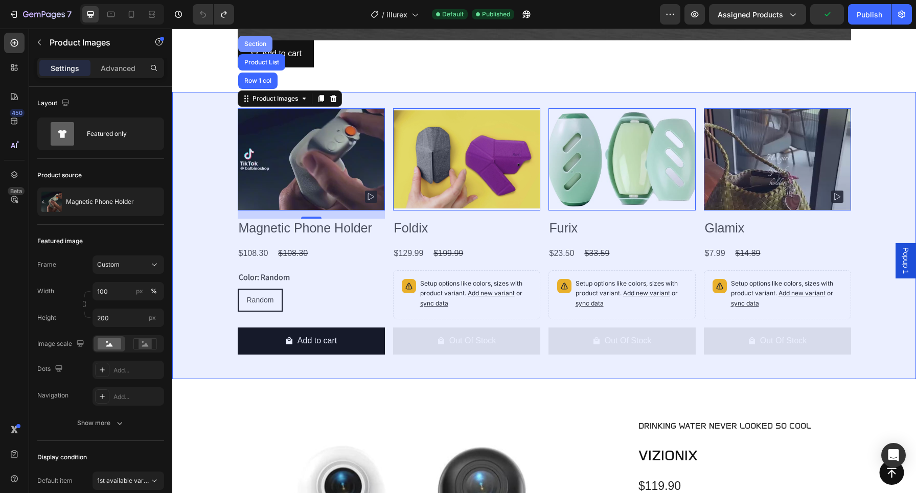
click at [256, 43] on div "Section" at bounding box center [255, 44] width 26 height 6
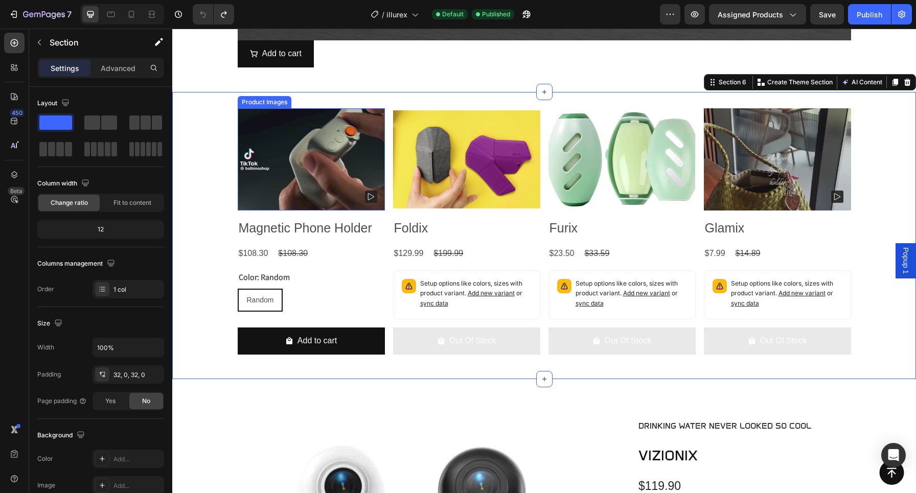
click at [307, 164] on img at bounding box center [311, 159] width 147 height 147
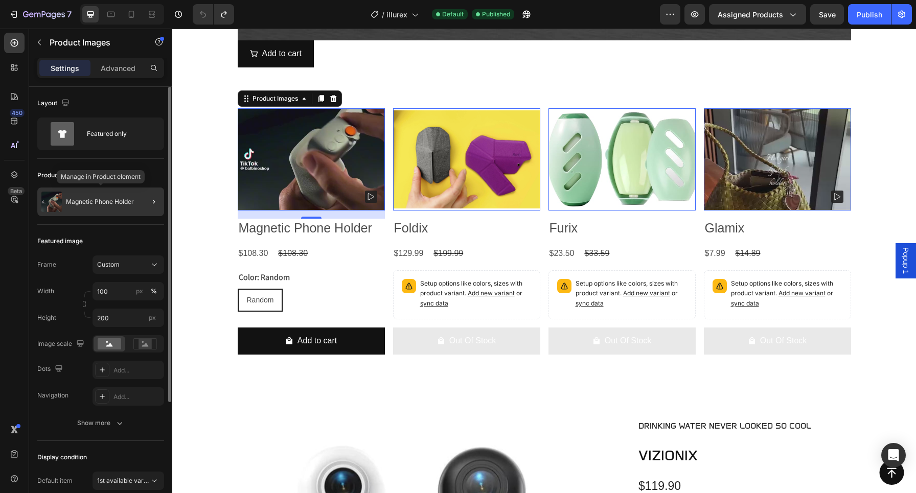
click at [68, 209] on div "Magnetic Phone Holder" at bounding box center [100, 202] width 127 height 29
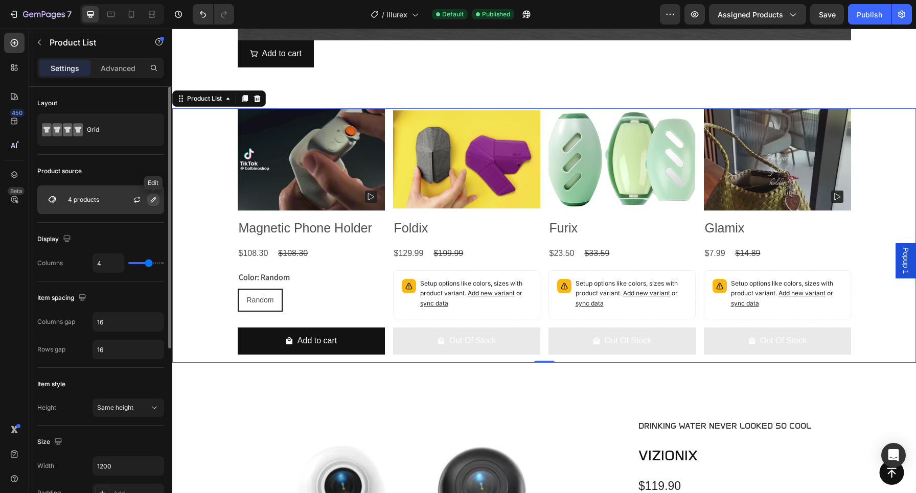
click at [154, 200] on icon "button" at bounding box center [153, 199] width 5 height 5
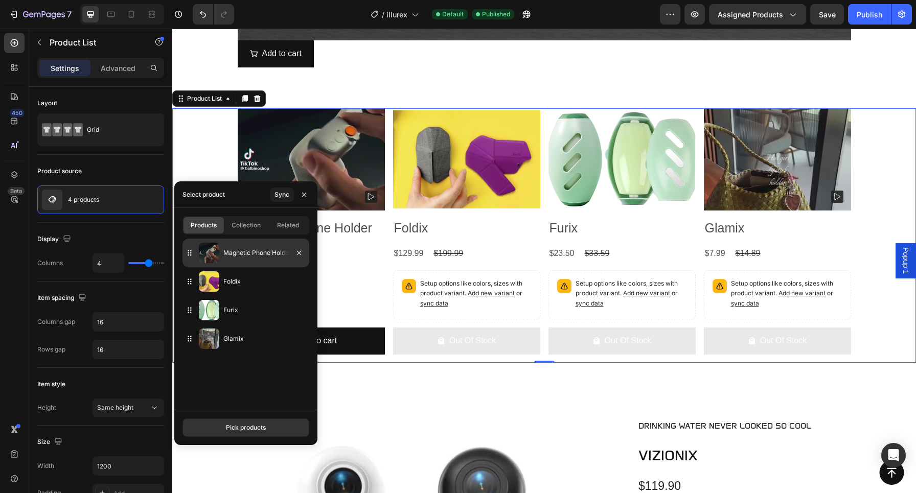
click at [212, 255] on img at bounding box center [209, 253] width 20 height 20
click at [238, 426] on div "Pick products" at bounding box center [246, 427] width 40 height 9
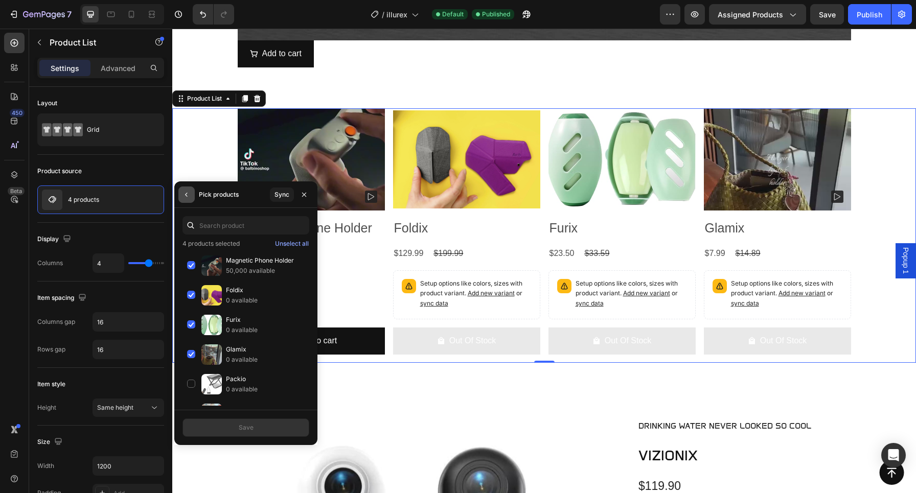
click at [188, 199] on button "button" at bounding box center [186, 195] width 16 height 16
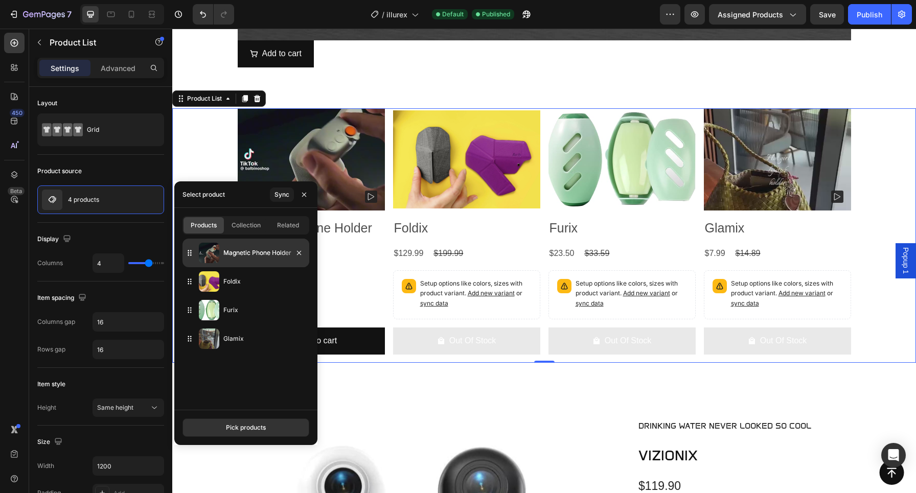
click at [217, 254] on img at bounding box center [209, 253] width 20 height 20
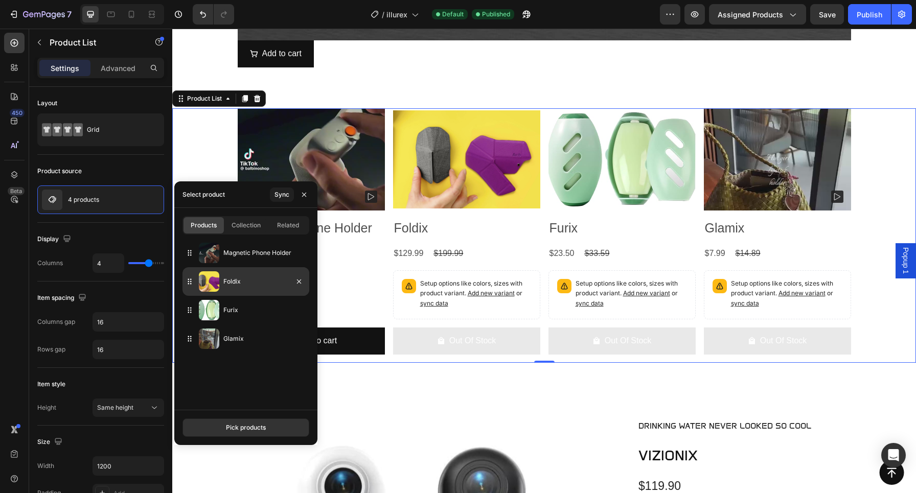
click at [218, 287] on img at bounding box center [209, 282] width 20 height 20
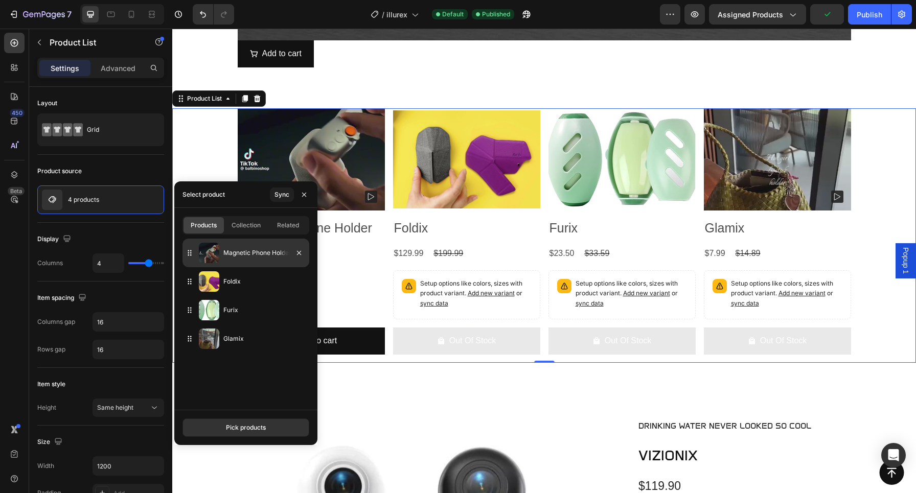
click at [219, 260] on div "Magnetic Phone Holder" at bounding box center [246, 253] width 127 height 29
click at [219, 258] on div "Magnetic Phone Holder" at bounding box center [246, 253] width 127 height 29
click at [283, 197] on div "Sync" at bounding box center [282, 194] width 15 height 9
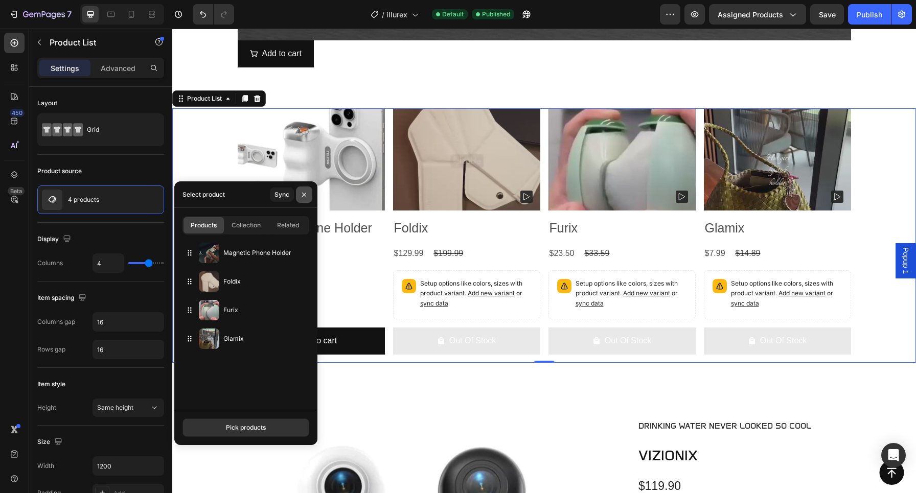
click at [306, 192] on icon "button" at bounding box center [304, 195] width 8 height 8
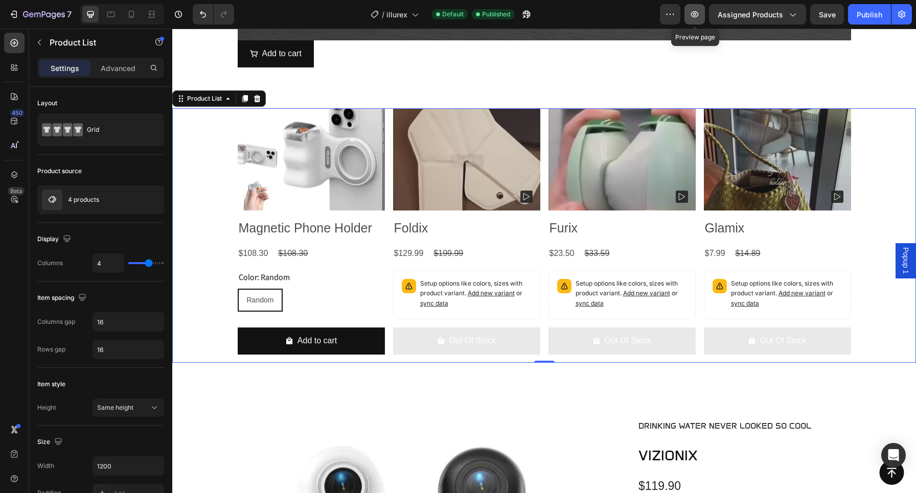
click at [696, 13] on icon "button" at bounding box center [694, 14] width 3 height 3
